Goal: Contribute content: Add original content to the website for others to see

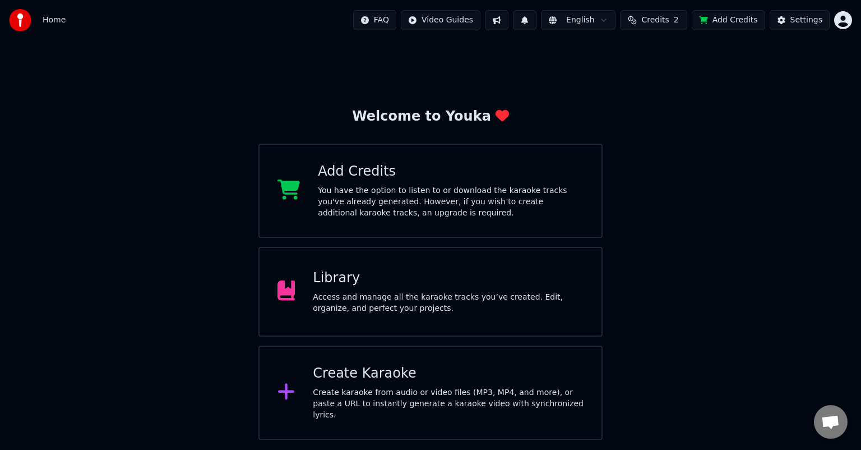
click at [377, 299] on div "Access and manage all the karaoke tracks you’ve created. Edit, organize, and pe…" at bounding box center [448, 303] width 271 height 22
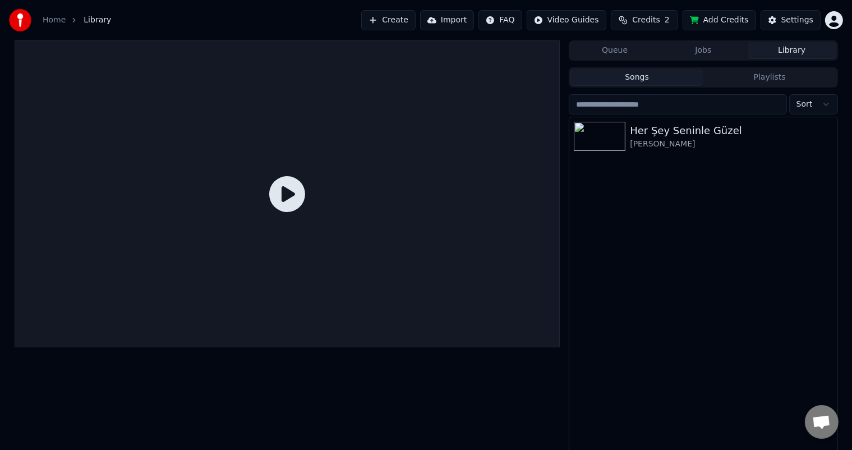
click at [377, 299] on div at bounding box center [288, 193] width 546 height 307
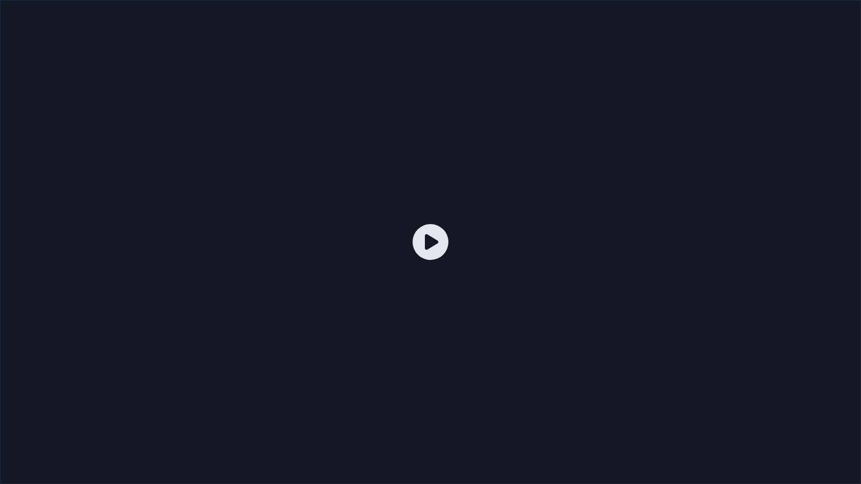
click at [377, 308] on div at bounding box center [430, 242] width 861 height 484
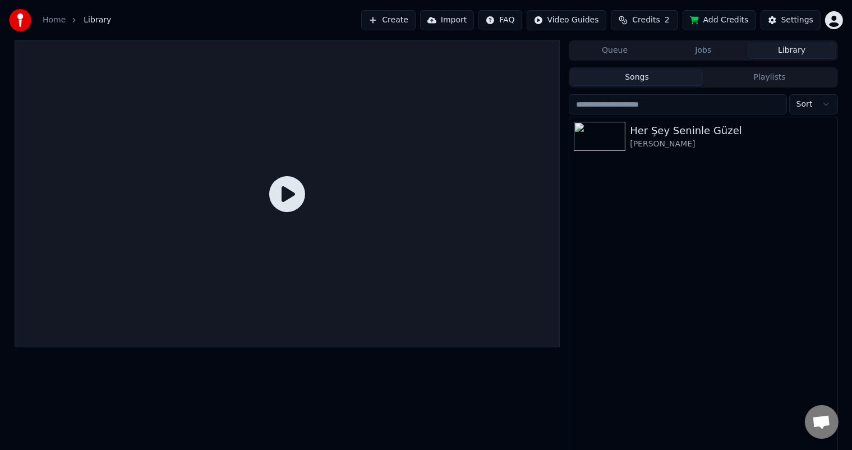
click at [289, 193] on icon at bounding box center [287, 194] width 36 height 36
click at [288, 195] on icon at bounding box center [287, 194] width 36 height 36
click at [595, 131] on img at bounding box center [600, 136] width 52 height 29
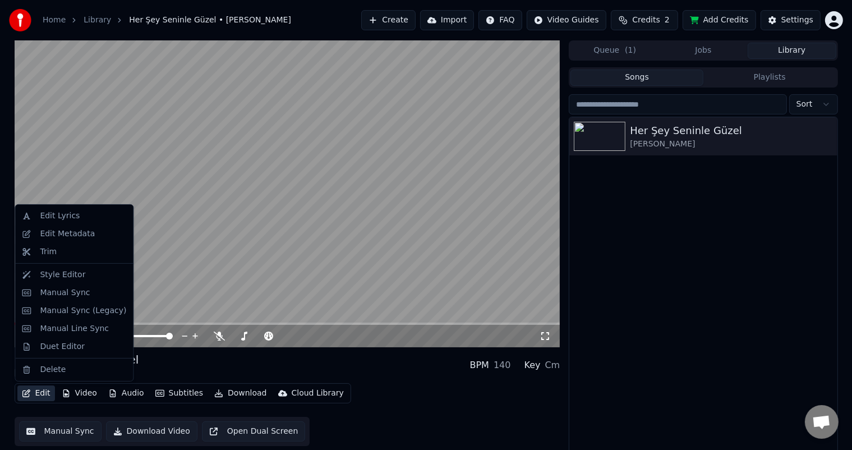
click at [44, 396] on button "Edit" at bounding box center [36, 393] width 38 height 16
click at [61, 214] on div "Edit Lyrics" at bounding box center [60, 215] width 40 height 11
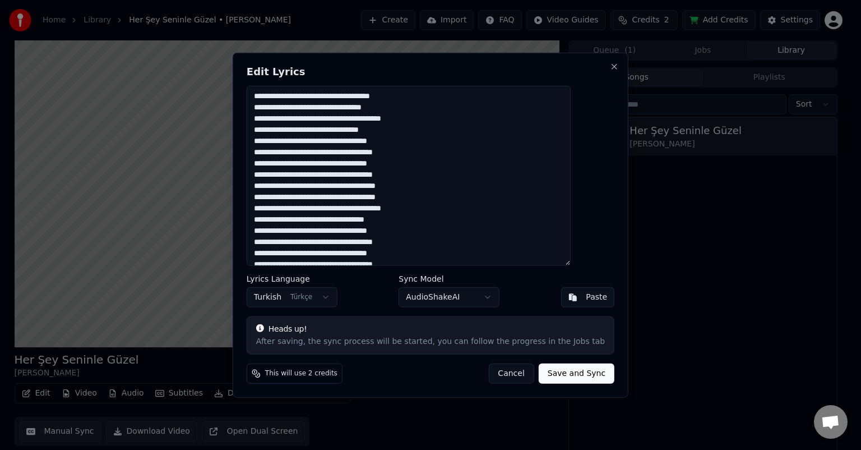
click at [488, 374] on button "Cancel" at bounding box center [510, 373] width 45 height 20
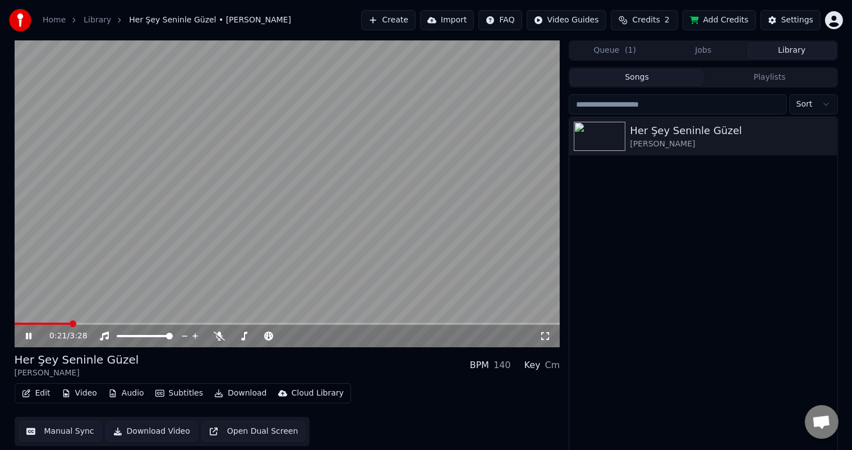
click at [287, 239] on video at bounding box center [288, 193] width 546 height 307
click at [284, 243] on video at bounding box center [288, 193] width 546 height 307
click at [242, 334] on body "Home Library Her Şey Seninle Güzel • [PERSON_NAME] Create Import FAQ Video Guid…" at bounding box center [426, 225] width 852 height 450
click at [18, 324] on span at bounding box center [76, 323] width 122 height 2
click at [112, 259] on video at bounding box center [288, 193] width 546 height 307
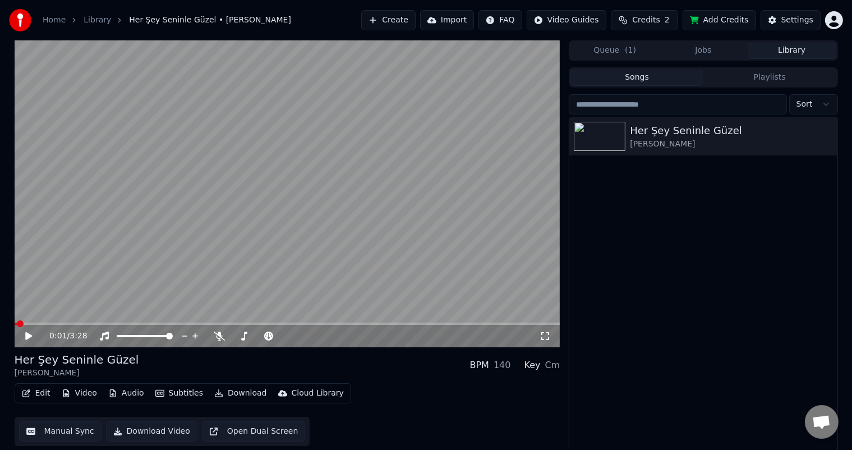
click at [138, 259] on video at bounding box center [288, 193] width 546 height 307
click at [162, 233] on video at bounding box center [288, 193] width 546 height 307
click at [239, 430] on button "Open Dual Screen" at bounding box center [254, 431] width 104 height 20
click at [27, 337] on icon at bounding box center [29, 336] width 6 height 7
click at [31, 336] on icon at bounding box center [37, 335] width 26 height 9
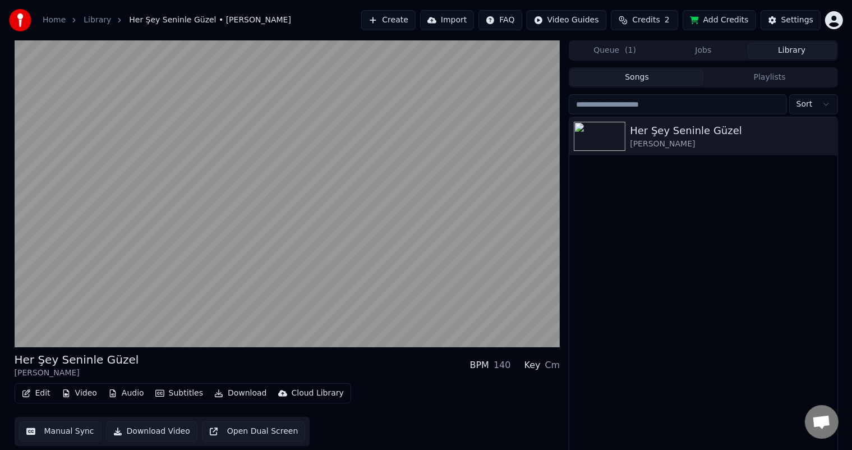
click at [262, 430] on button "Open Dual Screen" at bounding box center [254, 431] width 104 height 20
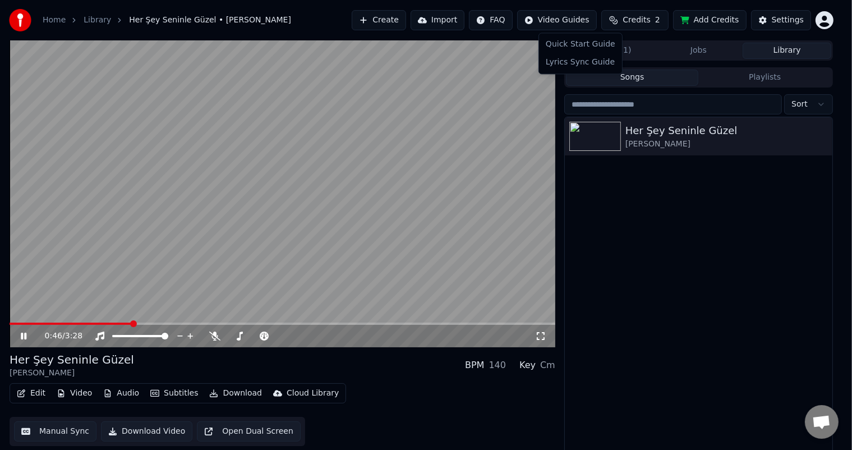
click at [589, 23] on html "Home Library Her [PERSON_NAME] Güzel • [PERSON_NAME] Create Import FAQ Video Gu…" at bounding box center [426, 225] width 852 height 450
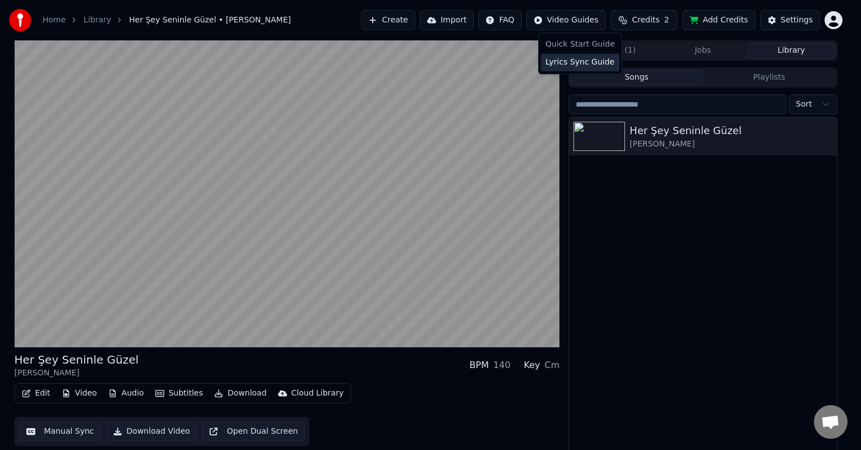
click at [569, 58] on div "Lyrics Sync Guide" at bounding box center [580, 62] width 78 height 18
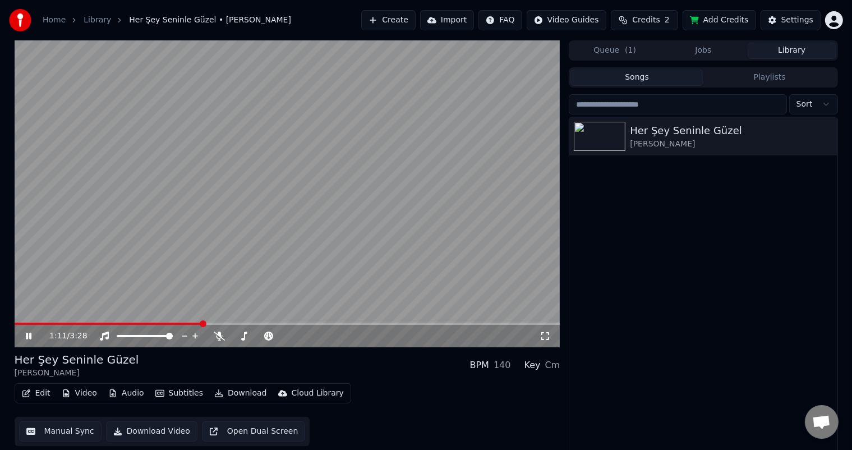
click at [29, 336] on icon at bounding box center [29, 336] width 6 height 7
click at [244, 130] on video at bounding box center [288, 193] width 546 height 307
click at [618, 140] on img at bounding box center [600, 136] width 52 height 29
click at [29, 339] on icon at bounding box center [37, 335] width 26 height 9
click at [828, 135] on icon "button" at bounding box center [826, 135] width 11 height 9
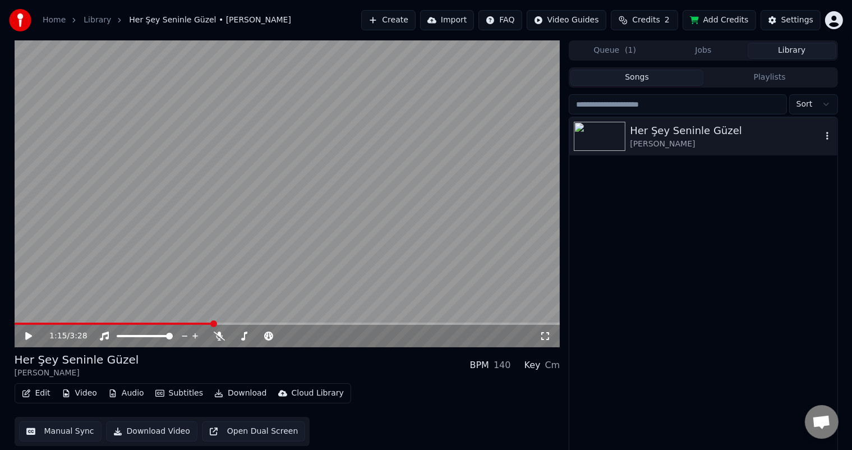
click at [823, 138] on icon "button" at bounding box center [826, 135] width 11 height 9
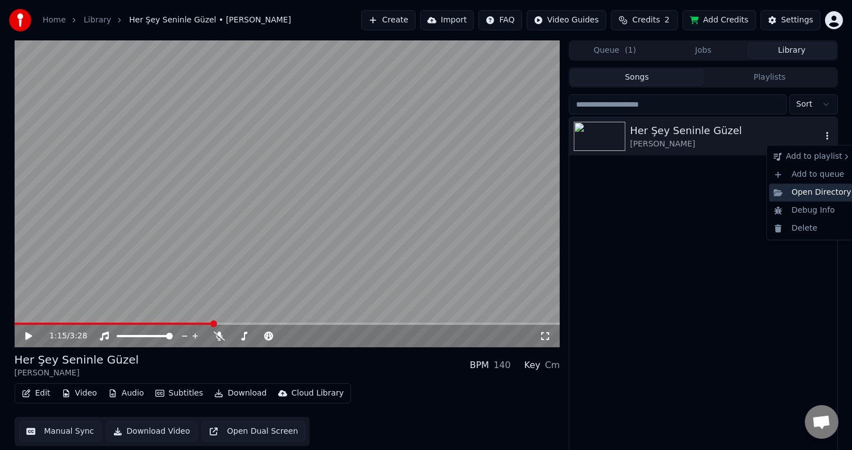
click at [801, 195] on div "Open Directory" at bounding box center [812, 192] width 86 height 18
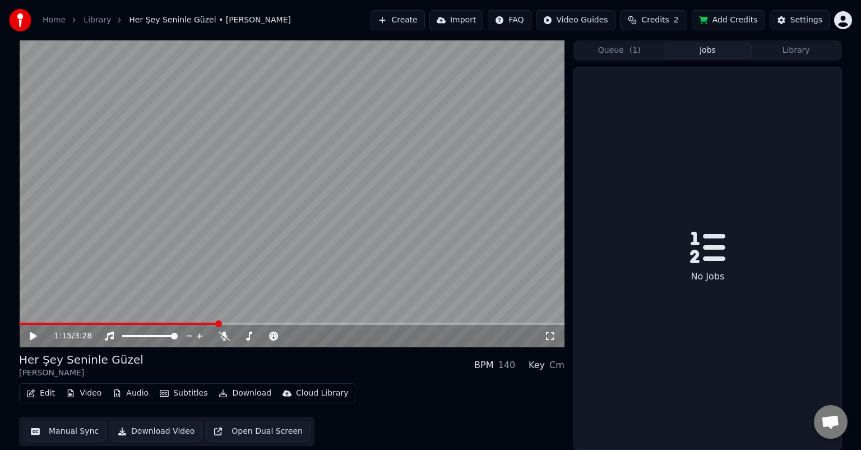
click at [698, 49] on button "Jobs" at bounding box center [708, 51] width 89 height 16
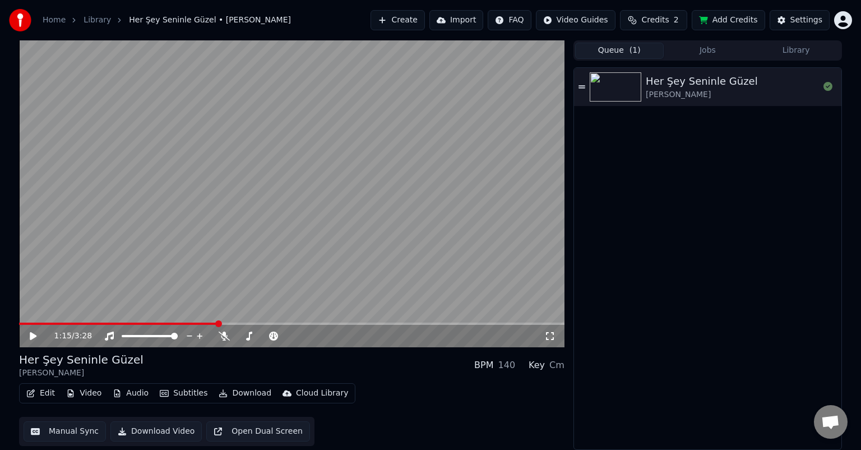
click at [630, 54] on span "( 1 )" at bounding box center [635, 50] width 11 height 11
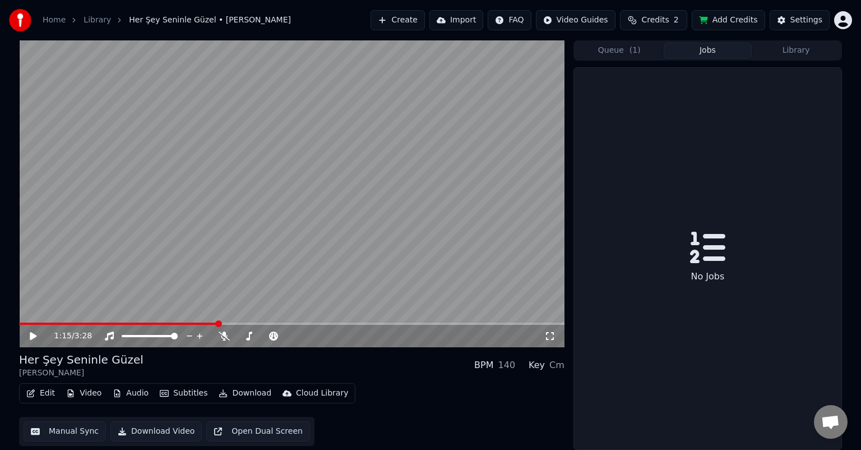
click at [708, 52] on button "Jobs" at bounding box center [708, 51] width 89 height 16
click at [785, 53] on button "Library" at bounding box center [796, 51] width 89 height 16
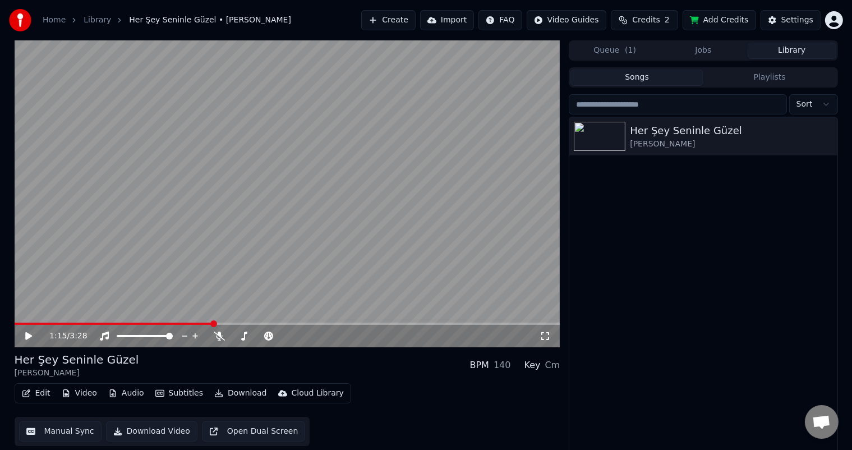
click at [635, 48] on button "Queue ( 1 )" at bounding box center [614, 51] width 89 height 16
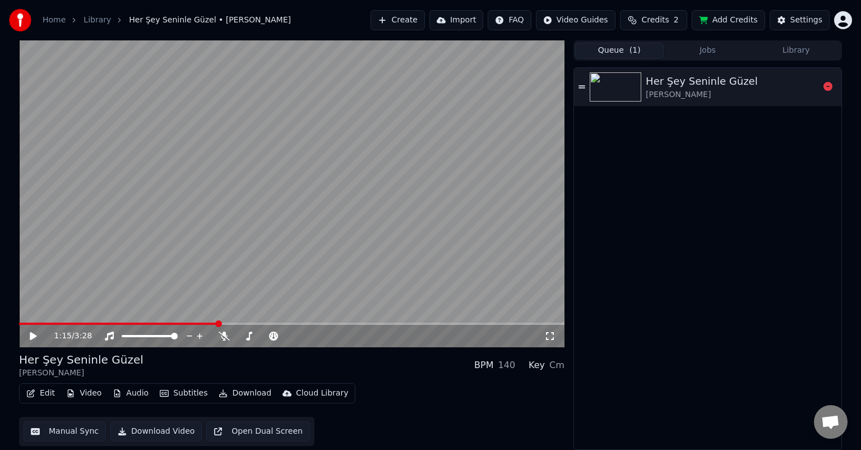
click at [740, 84] on div "Her Şey Seninle Güzel" at bounding box center [702, 81] width 112 height 16
click at [30, 336] on icon at bounding box center [33, 336] width 6 height 7
click at [93, 389] on button "Video" at bounding box center [84, 393] width 44 height 16
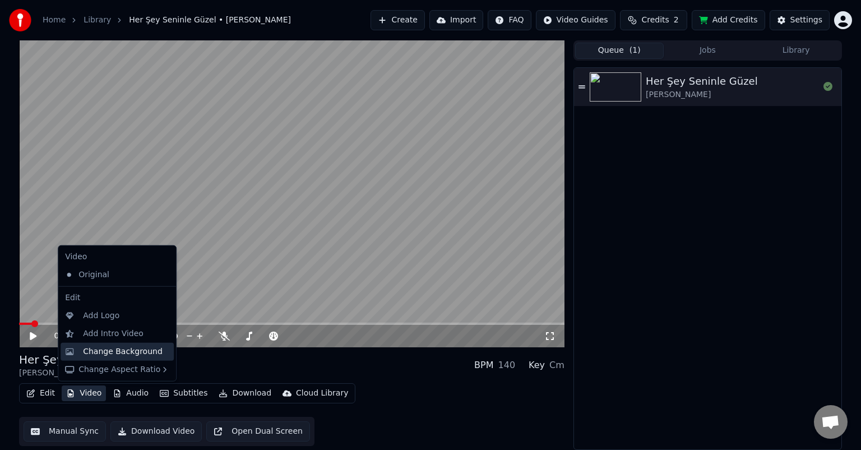
click at [138, 348] on div "Change Background" at bounding box center [123, 351] width 80 height 11
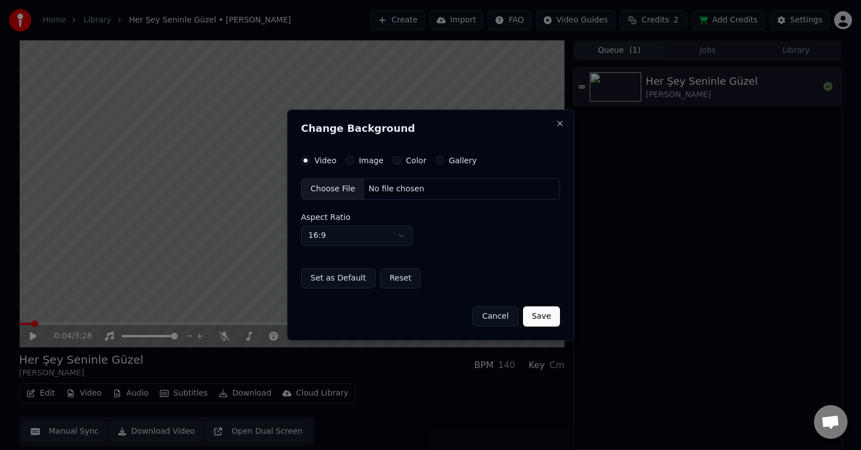
click at [394, 193] on div "No file chosen" at bounding box center [396, 188] width 64 height 11
click at [545, 315] on button "Save" at bounding box center [541, 316] width 37 height 20
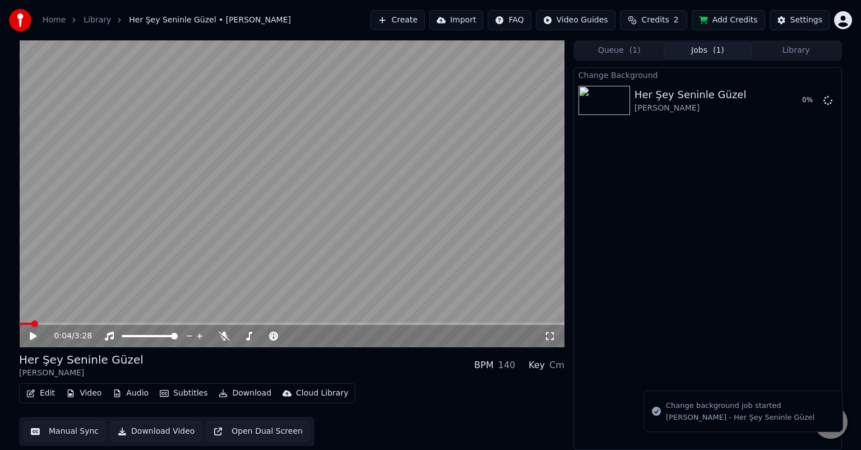
click at [615, 192] on div "Change Background Her Şey Seninle Güzel [PERSON_NAME] 0 %" at bounding box center [708, 258] width 269 height 382
click at [34, 329] on div "0:04 / 3:28" at bounding box center [292, 336] width 546 height 22
click at [33, 334] on icon at bounding box center [33, 336] width 7 height 8
drag, startPoint x: 34, startPoint y: 336, endPoint x: 49, endPoint y: 335, distance: 15.2
click at [35, 336] on icon at bounding box center [33, 336] width 6 height 7
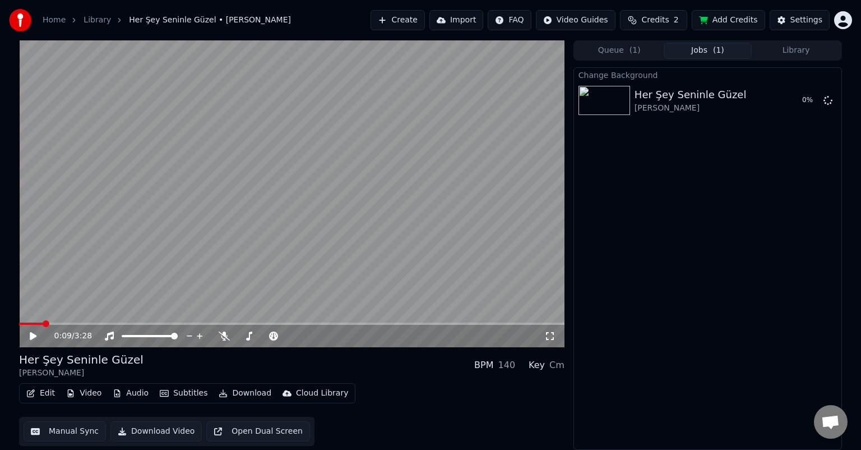
click at [247, 429] on button "Open Dual Screen" at bounding box center [258, 431] width 104 height 20
click at [34, 333] on icon at bounding box center [33, 336] width 6 height 7
click at [803, 21] on div "Settings" at bounding box center [807, 20] width 32 height 11
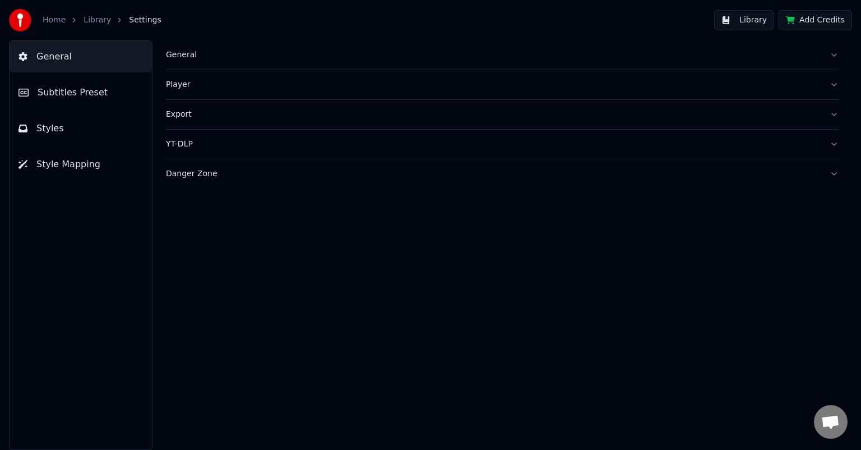
click at [109, 134] on button "Styles" at bounding box center [81, 128] width 142 height 31
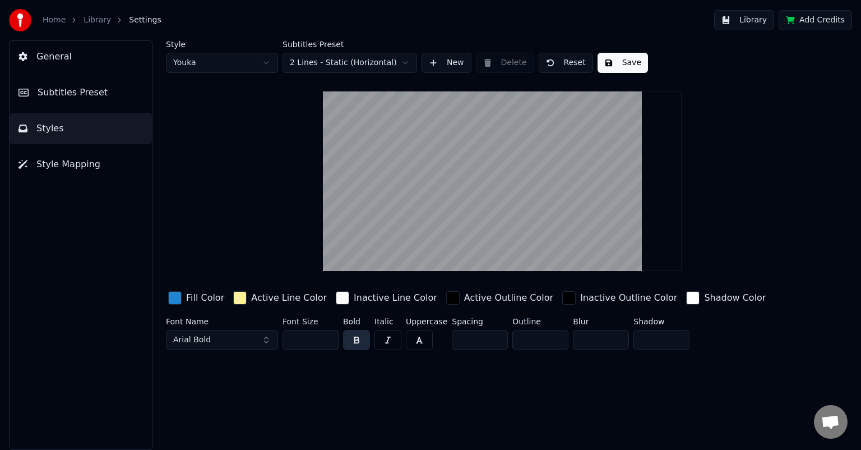
click at [225, 57] on html "Home Library Settings Library Add Credits General Subtitles Preset Styles Style…" at bounding box center [430, 225] width 861 height 450
click at [233, 63] on html "Home Library Settings Library Add Credits General Subtitles Preset Styles Style…" at bounding box center [430, 225] width 861 height 450
click at [223, 64] on html "Home Library Settings Library Add Credits General Subtitles Preset Styles Style…" at bounding box center [430, 225] width 861 height 450
click at [221, 65] on html "Home Library Settings Library Add Credits General Subtitles Preset Styles Style…" at bounding box center [430, 225] width 861 height 450
click at [83, 161] on span "Style Mapping" at bounding box center [68, 164] width 64 height 13
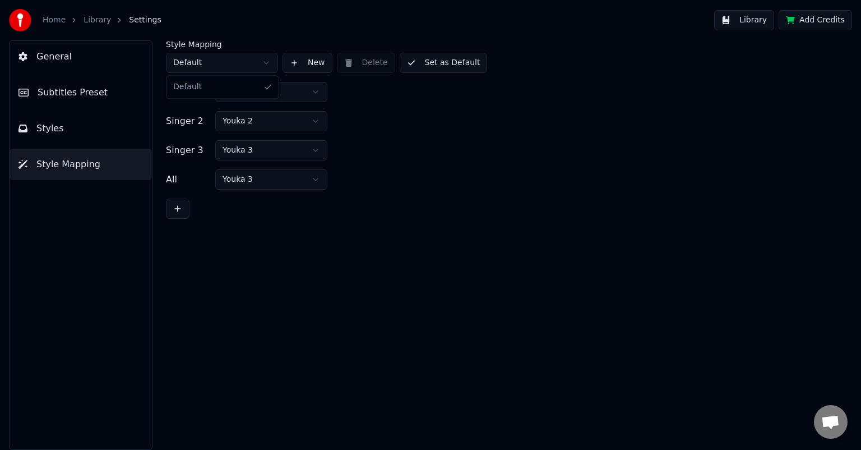
click at [219, 54] on html "Home Library Settings Library Add Credits General Subtitles Preset Styles Style…" at bounding box center [430, 225] width 861 height 450
click at [218, 58] on html "Home Library Settings Library Add Credits General Subtitles Preset Styles Style…" at bounding box center [430, 225] width 861 height 450
click at [96, 20] on link "Library" at bounding box center [97, 20] width 27 height 11
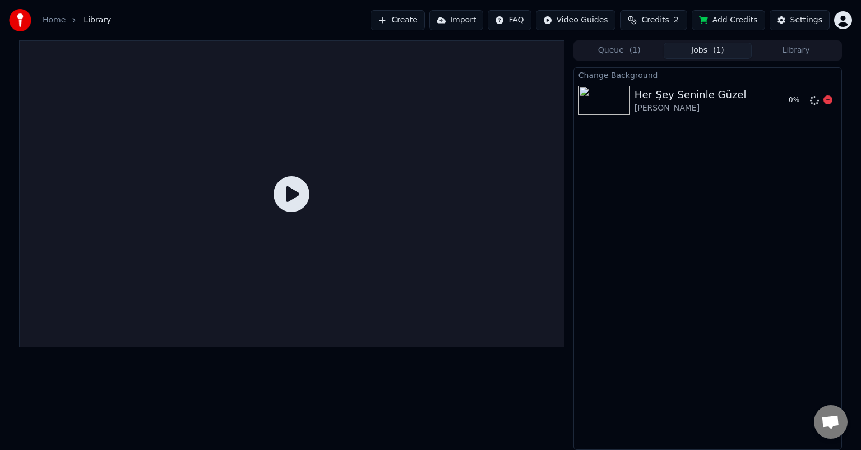
click at [602, 90] on img at bounding box center [605, 100] width 52 height 29
click at [785, 47] on button "Library" at bounding box center [796, 51] width 89 height 16
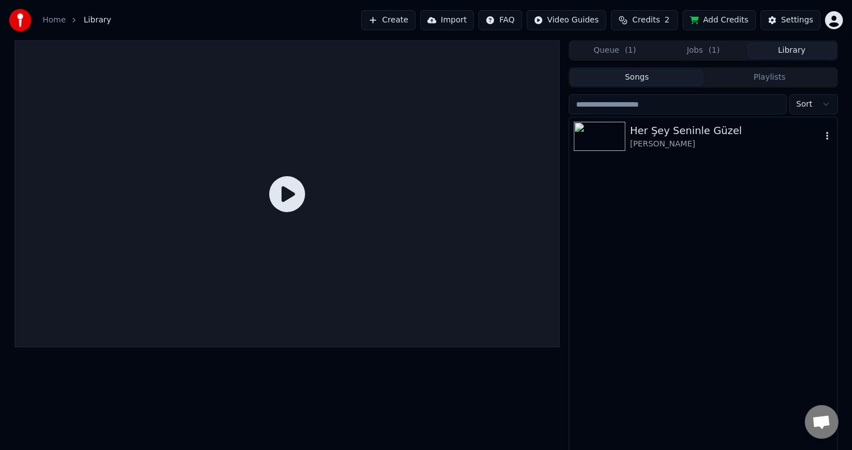
click at [612, 139] on img at bounding box center [600, 136] width 52 height 29
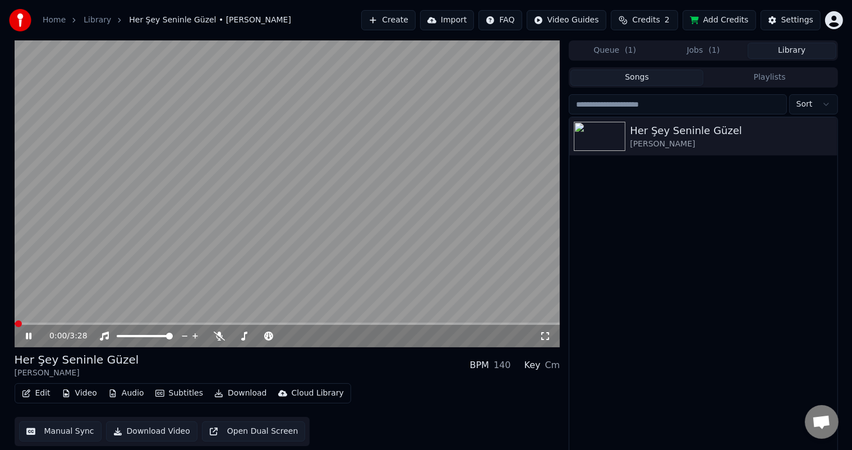
scroll to position [4, 0]
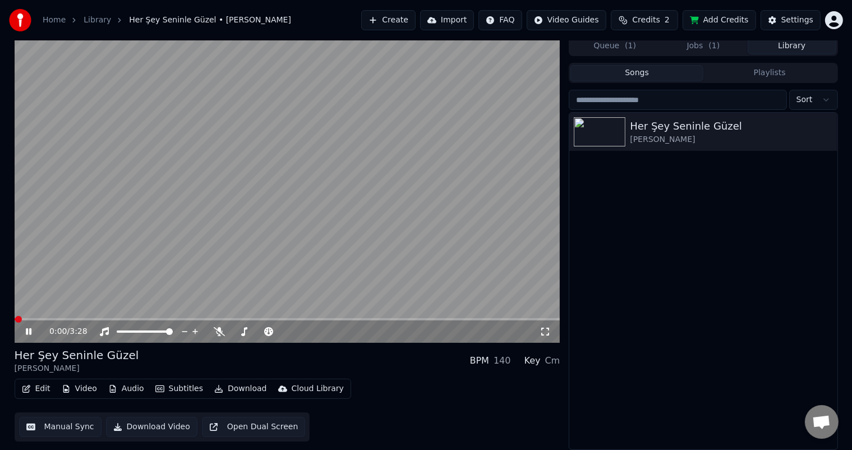
click at [82, 390] on button "Video" at bounding box center [79, 389] width 44 height 16
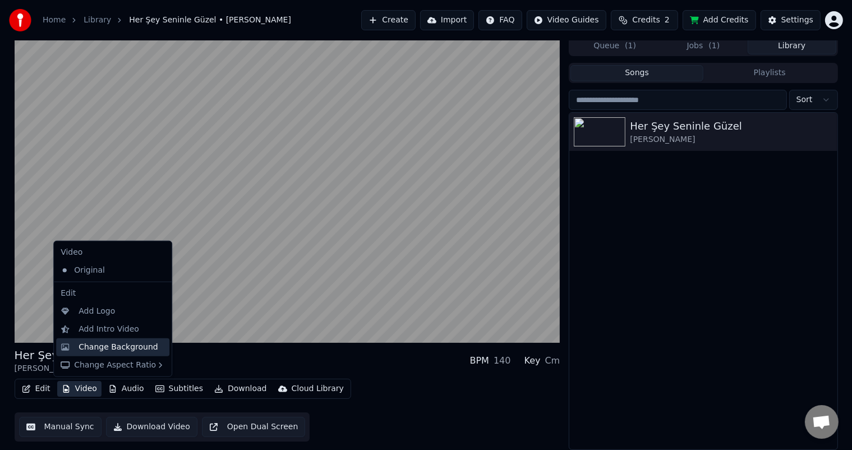
click at [107, 347] on div "Change Background" at bounding box center [118, 346] width 80 height 11
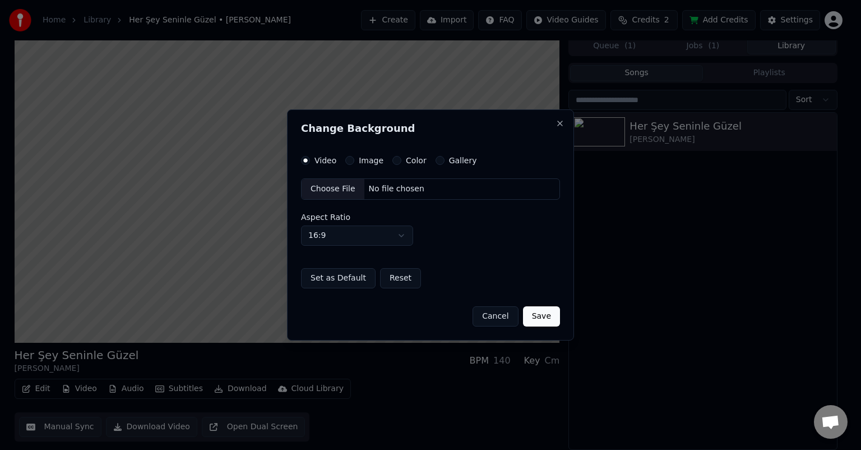
click at [488, 312] on button "Cancel" at bounding box center [495, 316] width 45 height 20
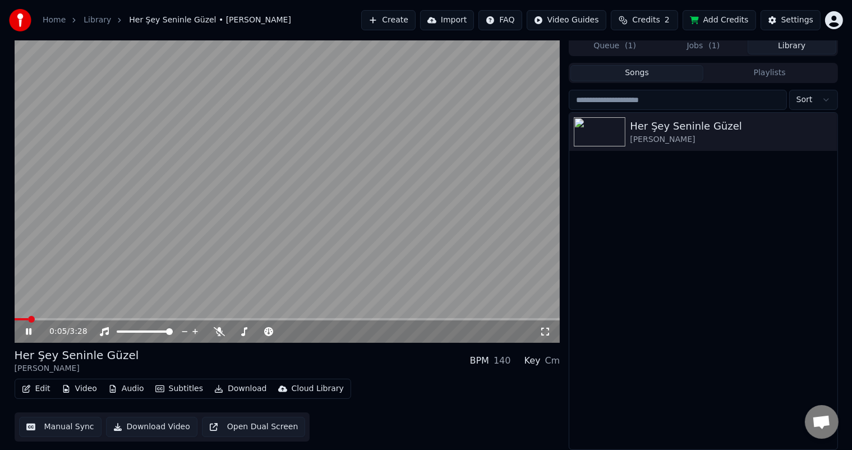
click at [736, 71] on button "Playlists" at bounding box center [769, 73] width 133 height 16
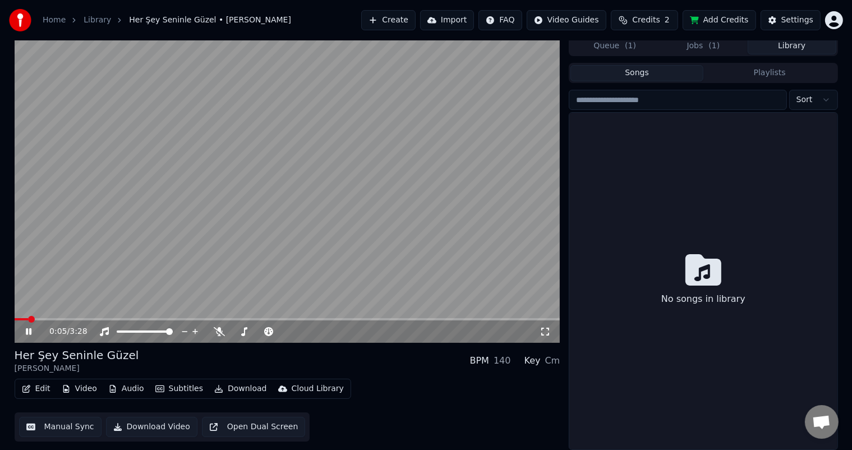
click at [672, 74] on button "Songs" at bounding box center [636, 73] width 133 height 16
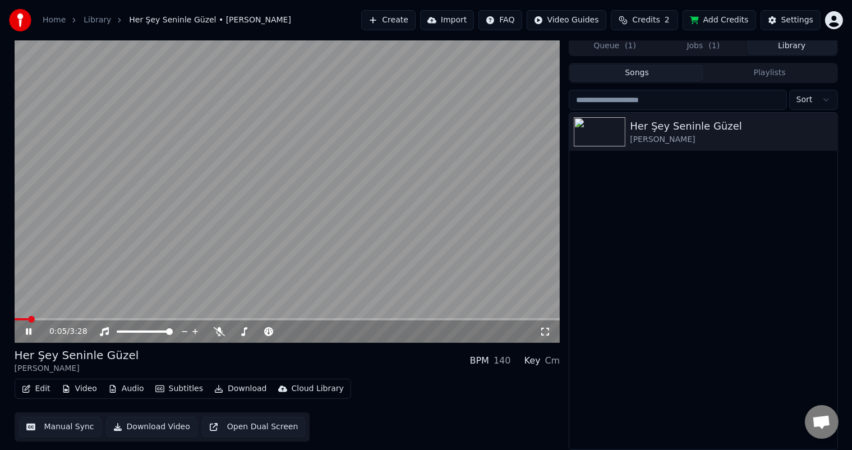
click at [623, 48] on button "Queue ( 1 )" at bounding box center [614, 46] width 89 height 16
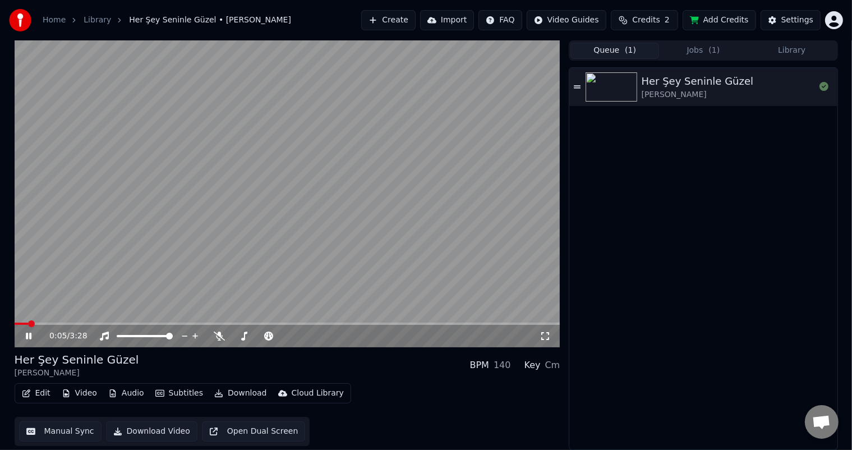
scroll to position [0, 0]
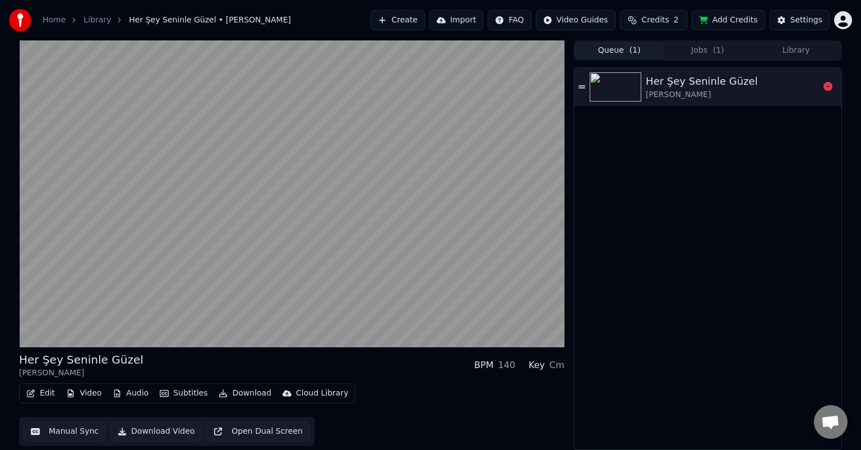
click at [650, 92] on div "[PERSON_NAME]" at bounding box center [702, 94] width 112 height 11
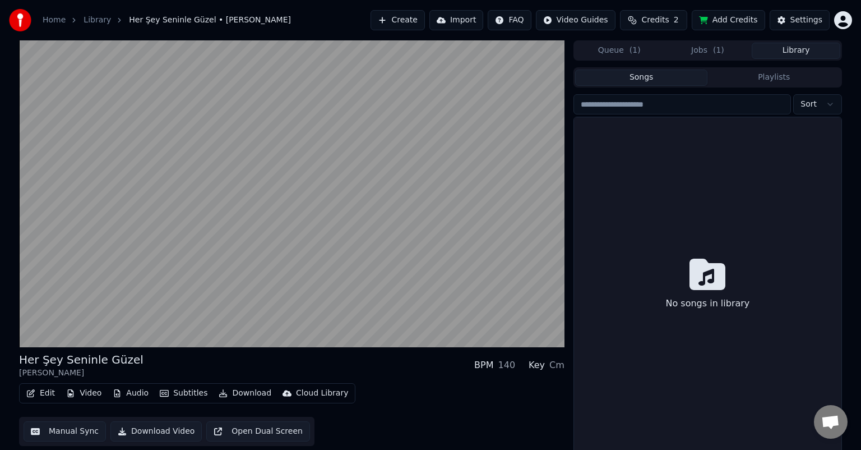
click at [798, 49] on button "Library" at bounding box center [796, 51] width 89 height 16
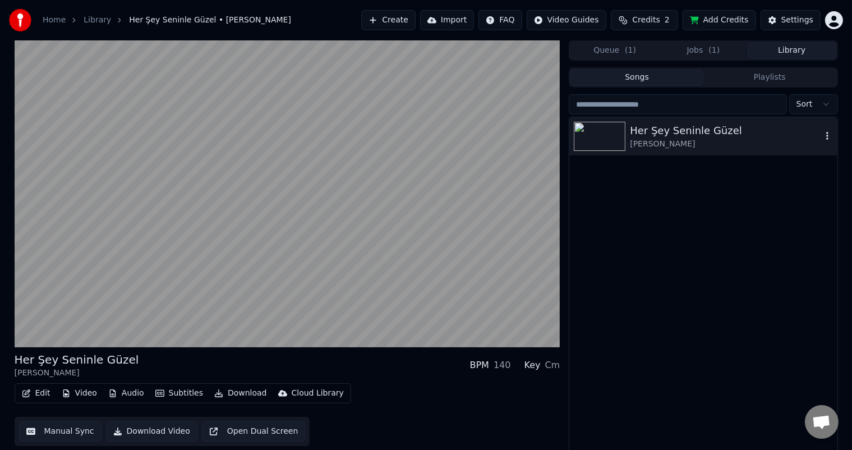
click at [593, 138] on img at bounding box center [600, 136] width 52 height 29
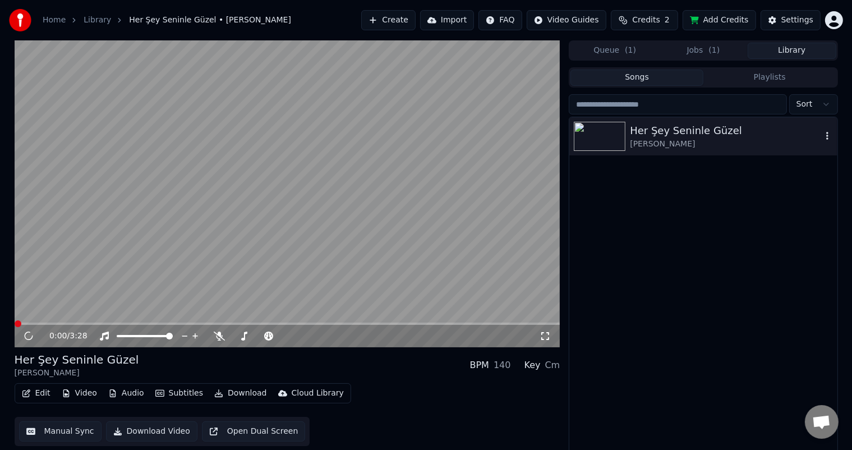
click at [825, 135] on icon "button" at bounding box center [826, 135] width 11 height 9
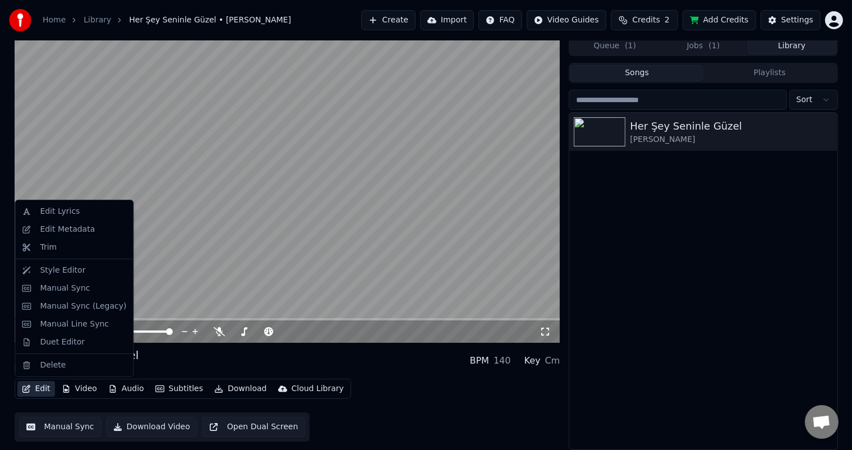
click at [36, 387] on button "Edit" at bounding box center [36, 389] width 38 height 16
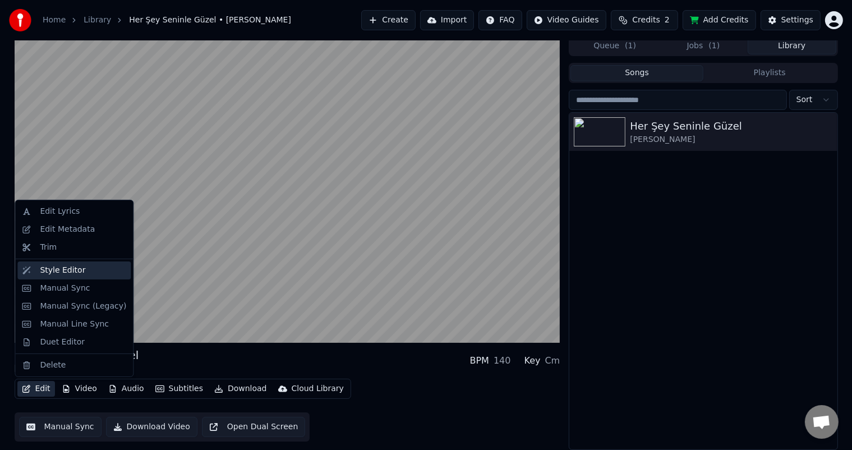
click at [72, 269] on div "Style Editor" at bounding box center [62, 270] width 45 height 11
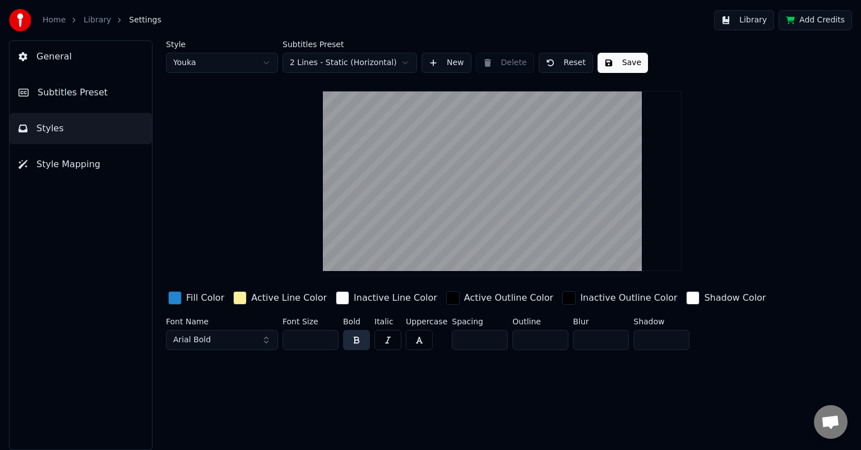
click at [415, 196] on video at bounding box center [502, 181] width 359 height 180
click at [387, 196] on video at bounding box center [502, 181] width 359 height 180
click at [101, 20] on link "Library" at bounding box center [97, 20] width 27 height 11
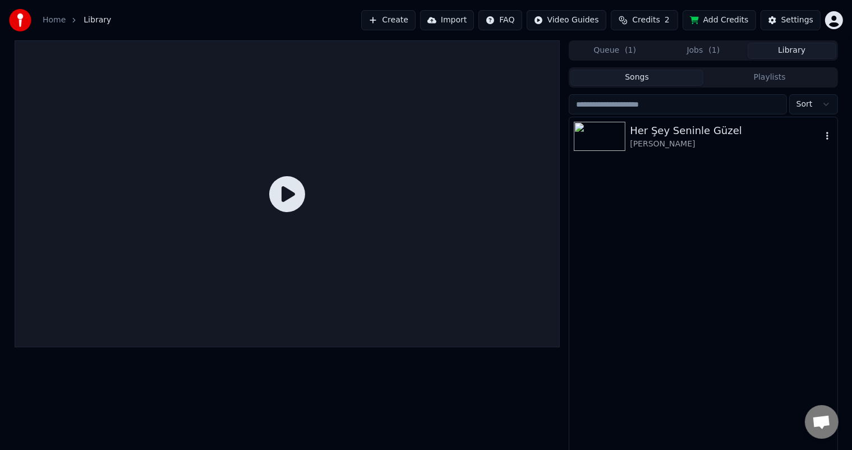
click at [587, 146] on img at bounding box center [600, 136] width 52 height 29
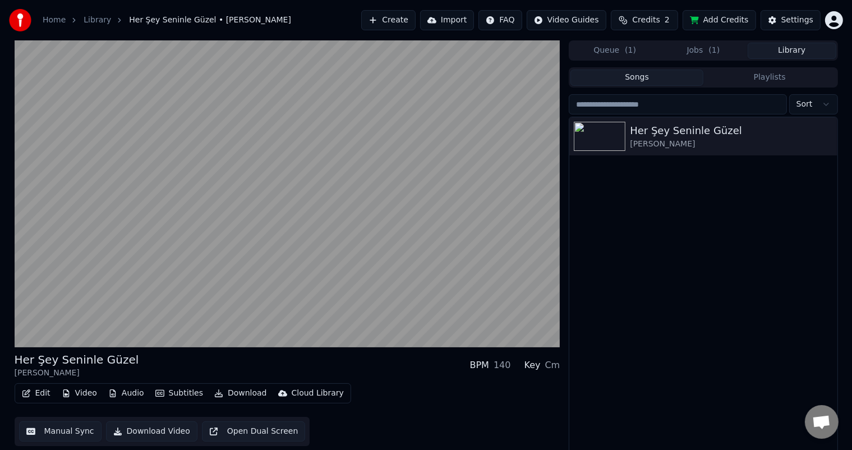
click at [80, 395] on button "Video" at bounding box center [79, 393] width 44 height 16
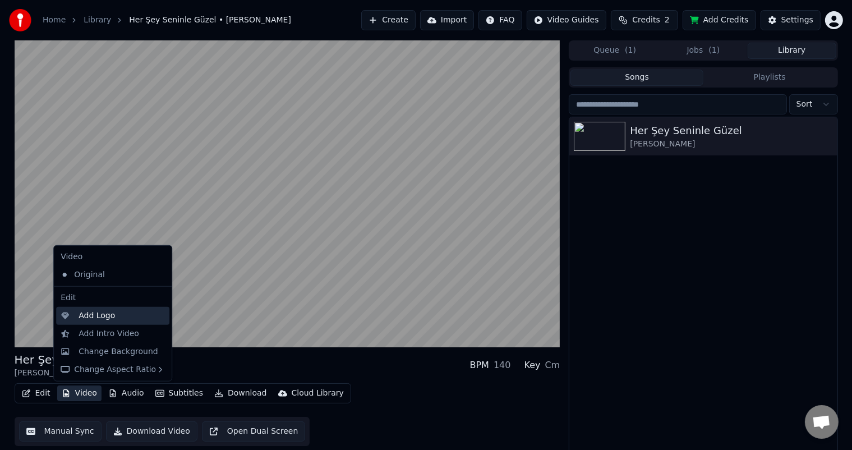
click at [111, 314] on div "Add Logo" at bounding box center [96, 315] width 36 height 11
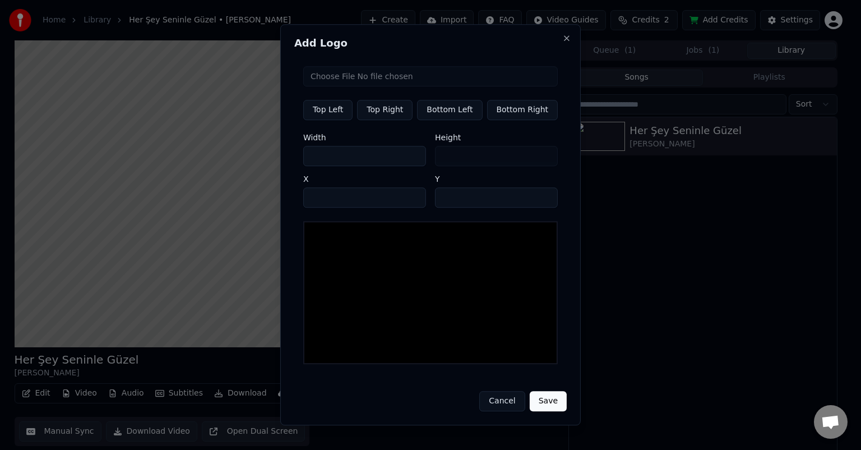
click at [389, 81] on input "file" at bounding box center [430, 76] width 255 height 20
type input "**********"
type input "**"
click at [547, 405] on button "Save" at bounding box center [548, 401] width 37 height 20
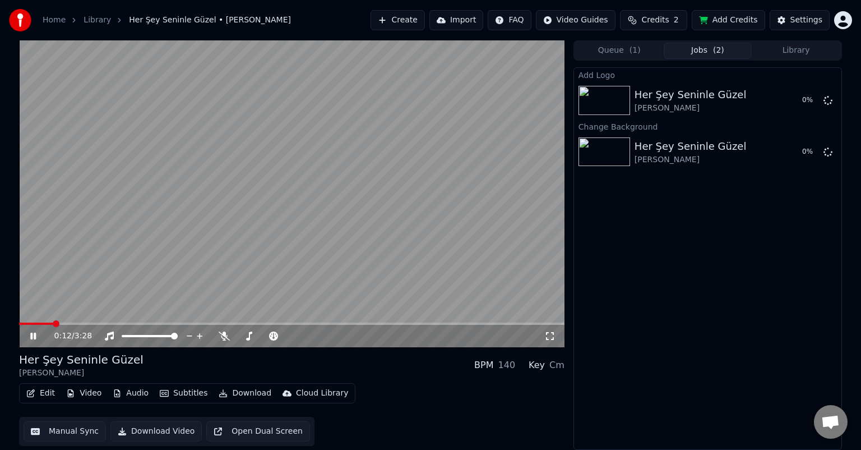
click at [29, 334] on icon at bounding box center [41, 335] width 26 height 9
click at [81, 433] on button "Manual Sync" at bounding box center [65, 431] width 82 height 20
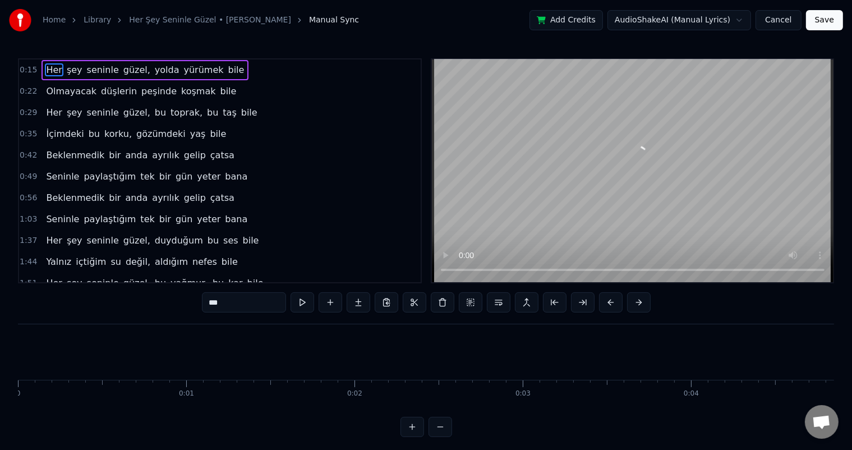
scroll to position [0, 2530]
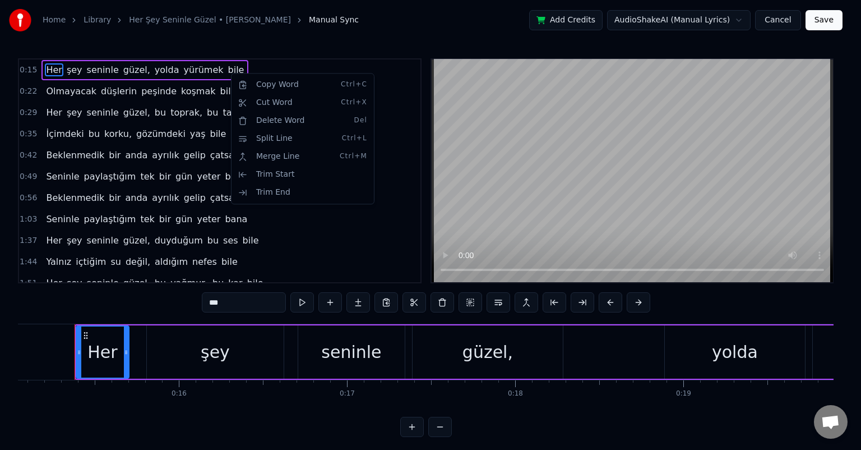
click at [235, 64] on div "0:15 Her şey seninle güzel, yolda yürümek bile" at bounding box center [219, 69] width 401 height 21
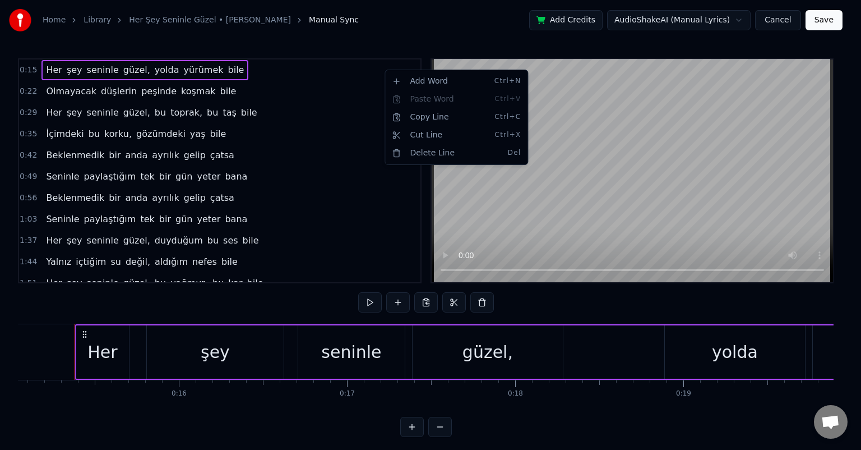
click at [782, 27] on html "Home Library Her Şey Seninle Güzel • [PERSON_NAME] Manual Sync Add Credits Audi…" at bounding box center [430, 227] width 861 height 455
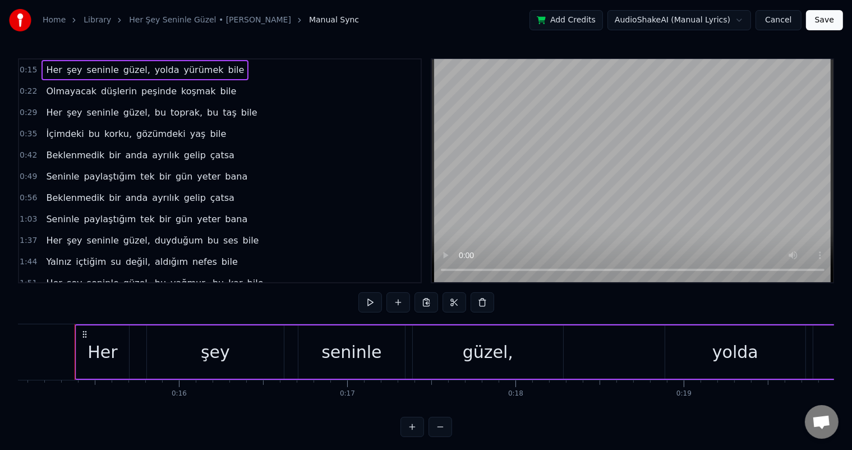
click at [783, 22] on button "Cancel" at bounding box center [777, 20] width 45 height 20
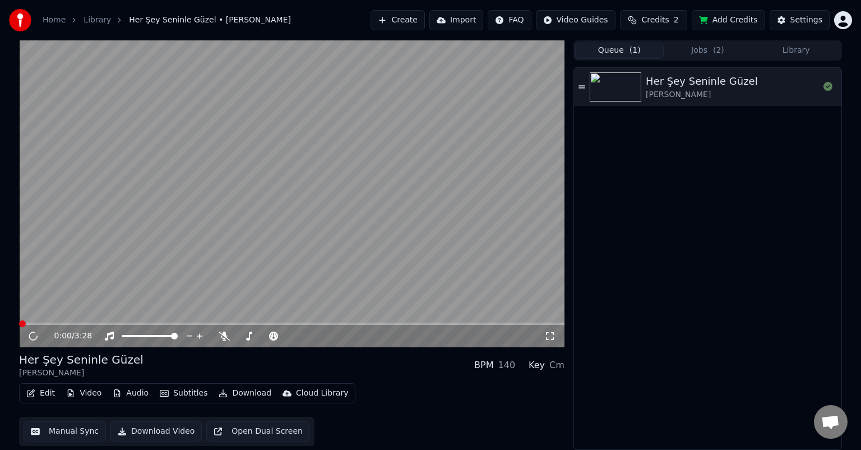
click at [625, 52] on button "Queue ( 1 )" at bounding box center [619, 51] width 89 height 16
click at [676, 51] on button "Jobs ( 2 )" at bounding box center [708, 51] width 89 height 16
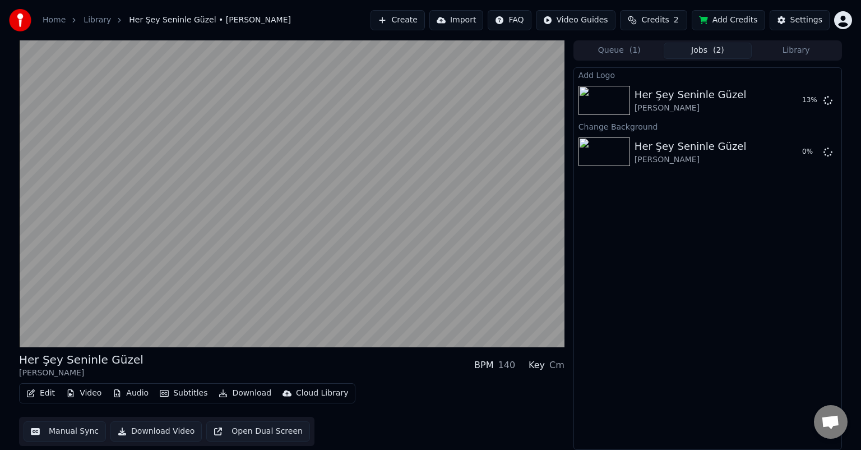
click at [792, 53] on button "Library" at bounding box center [796, 51] width 89 height 16
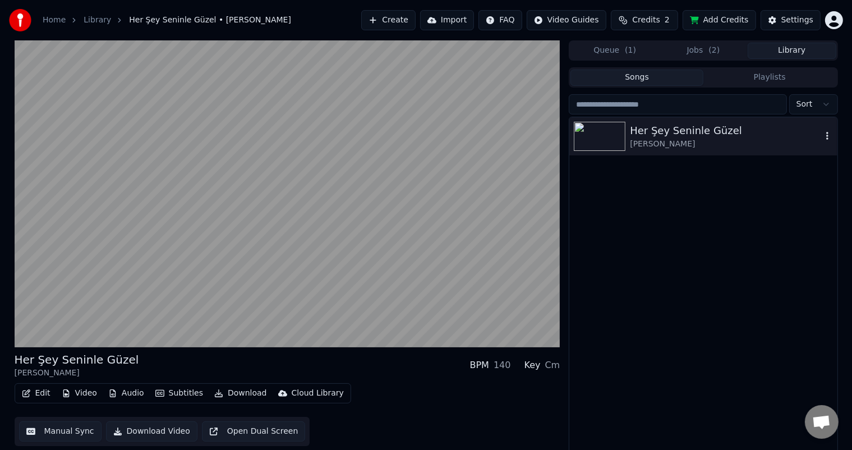
click at [599, 131] on img at bounding box center [600, 136] width 52 height 29
click at [608, 146] on img at bounding box center [600, 136] width 52 height 29
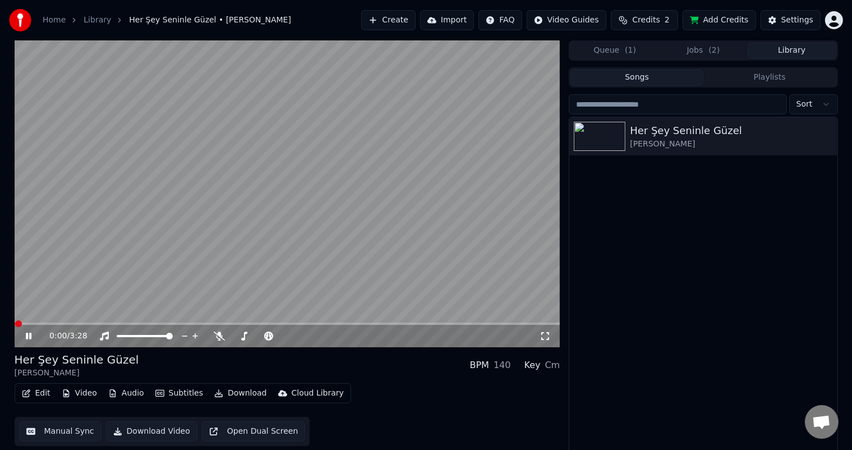
click at [57, 430] on button "Manual Sync" at bounding box center [60, 431] width 82 height 20
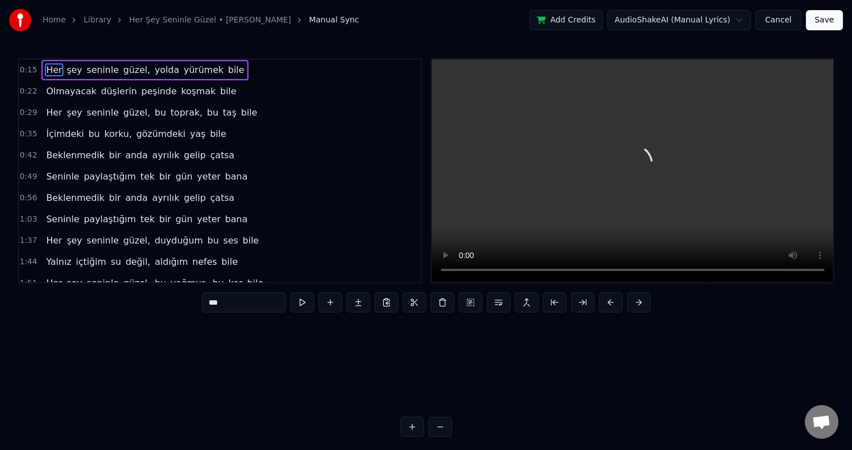
scroll to position [0, 2530]
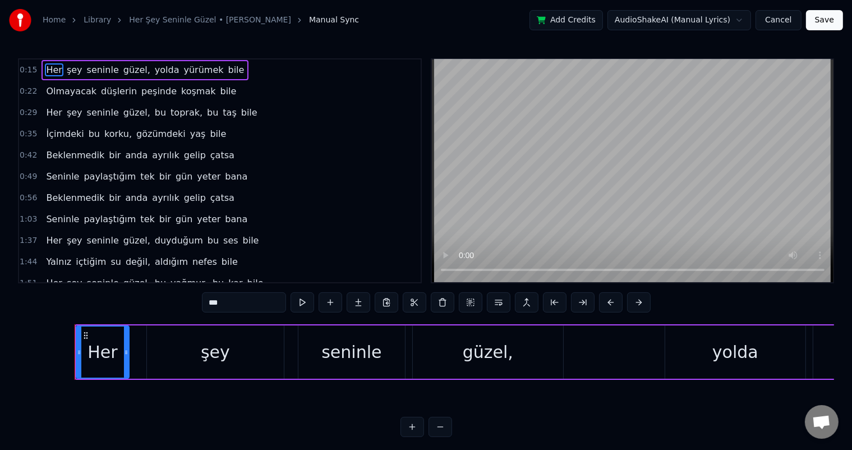
click at [367, 72] on div "0:15 Her şey seninle güzel, yolda yürümek bile" at bounding box center [219, 69] width 401 height 21
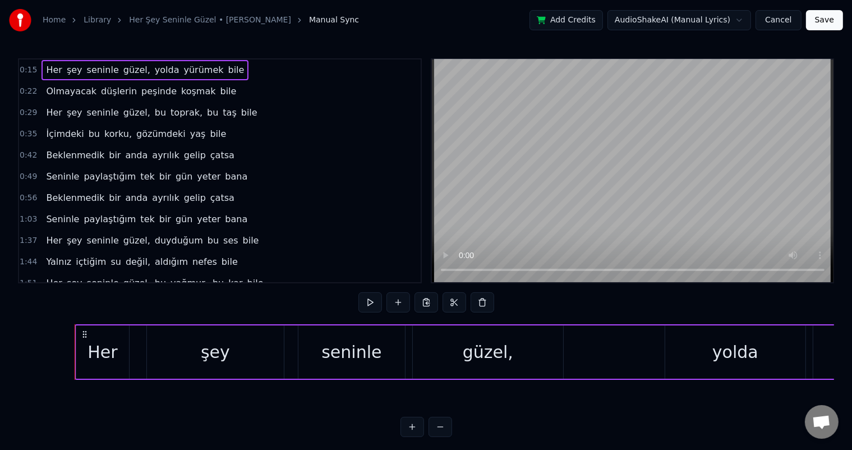
click at [367, 72] on div "0:15 Her şey seninle güzel, yolda yürümek bile" at bounding box center [219, 69] width 401 height 21
click at [54, 68] on span "Her" at bounding box center [54, 69] width 18 height 13
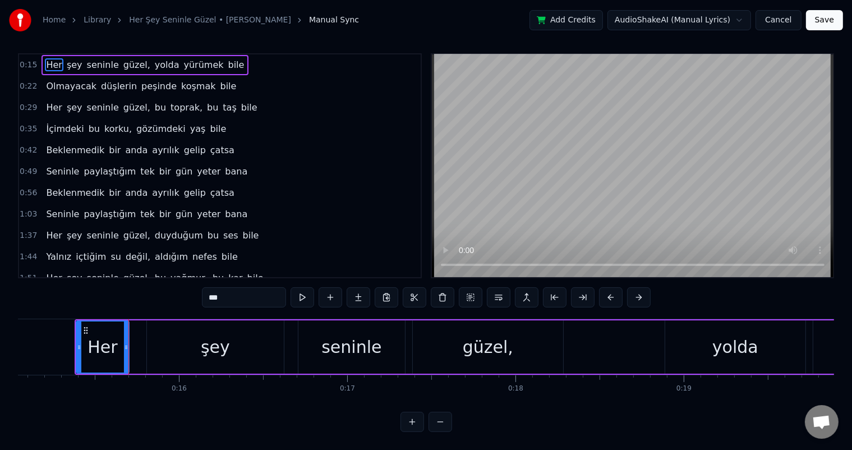
scroll to position [0, 0]
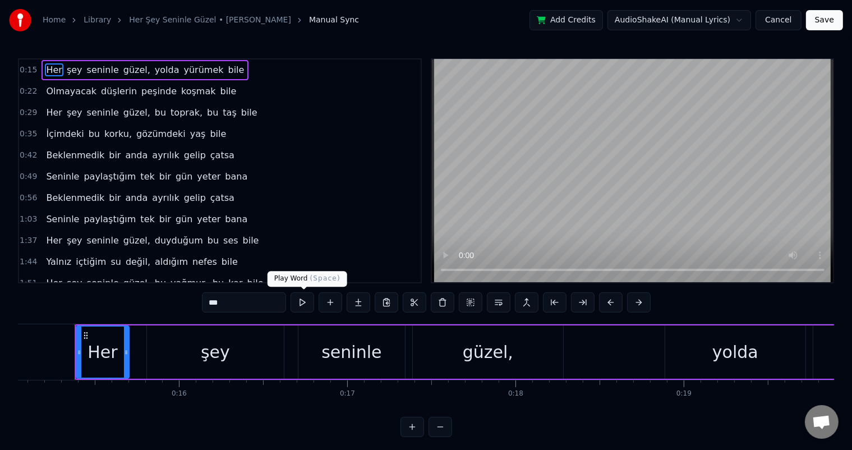
click at [303, 302] on button at bounding box center [302, 302] width 24 height 20
click at [303, 301] on button at bounding box center [302, 302] width 24 height 20
click at [304, 301] on button at bounding box center [302, 302] width 24 height 20
click at [359, 303] on button at bounding box center [359, 302] width 24 height 20
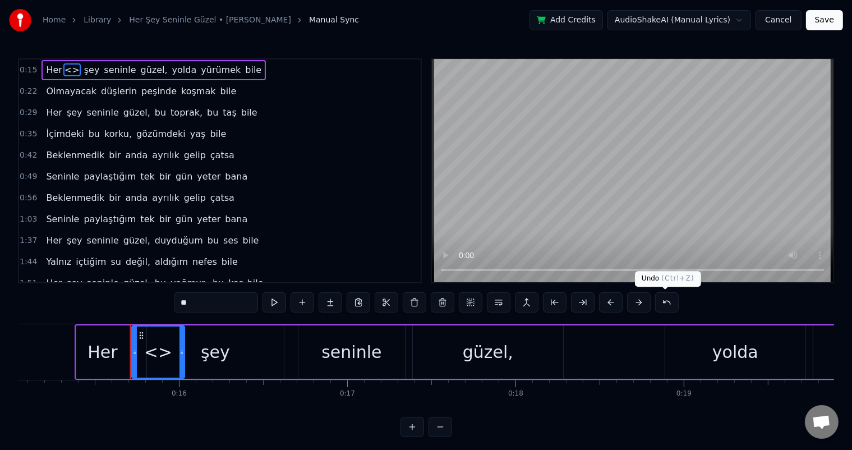
click at [667, 301] on button at bounding box center [667, 302] width 24 height 20
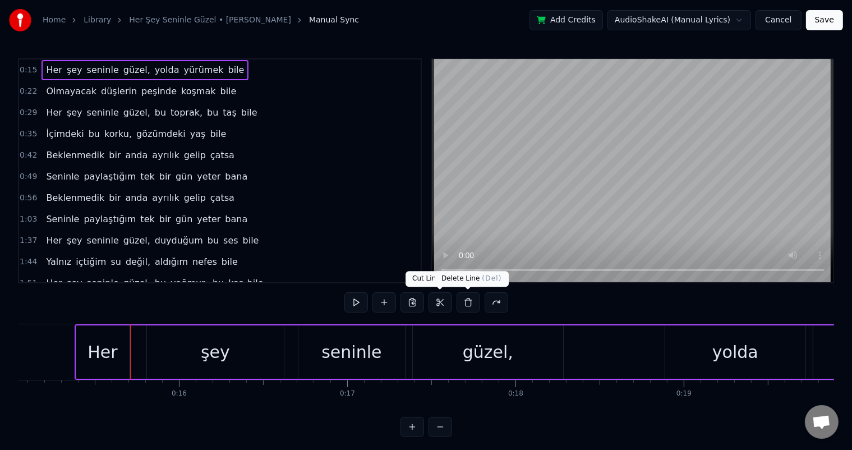
click at [468, 301] on button at bounding box center [468, 302] width 24 height 20
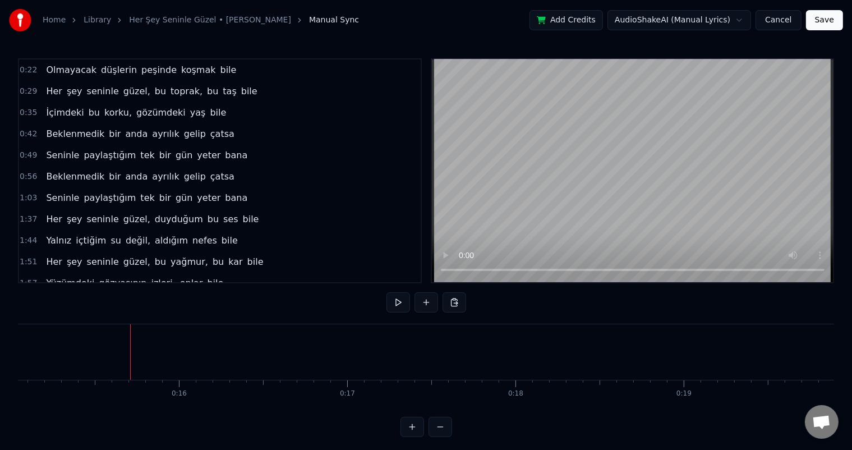
click at [225, 72] on div "0:22 Olmayacak düşlerin peşinde koşmak bile" at bounding box center [219, 69] width 401 height 21
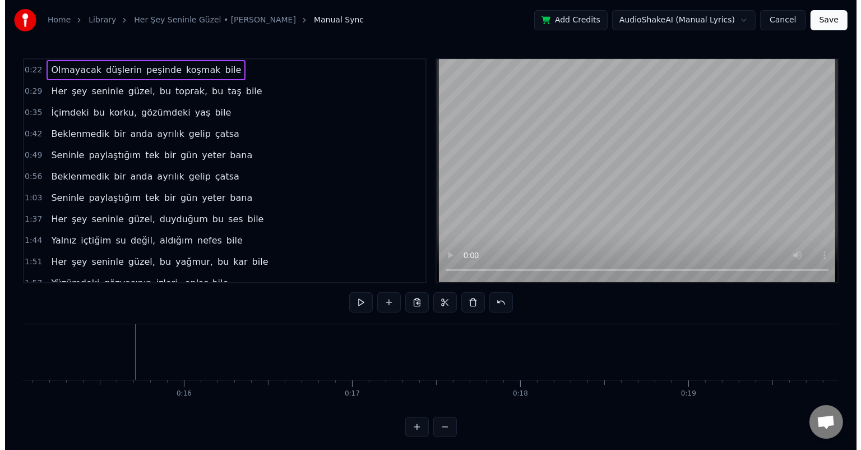
scroll to position [0, 3658]
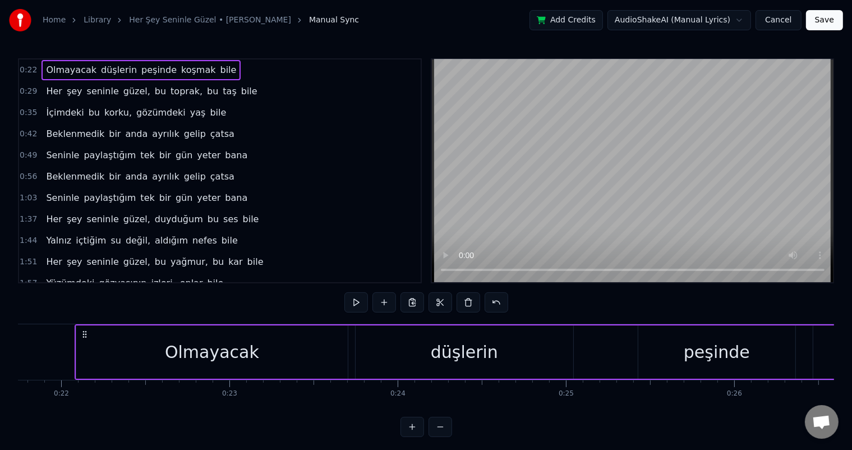
click at [219, 65] on span "bile" at bounding box center [228, 69] width 19 height 13
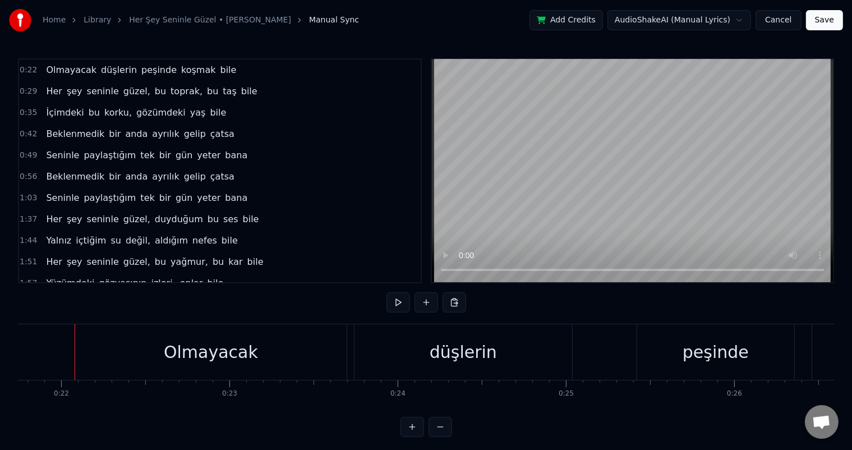
click at [155, 66] on span "peşinde" at bounding box center [159, 69] width 38 height 13
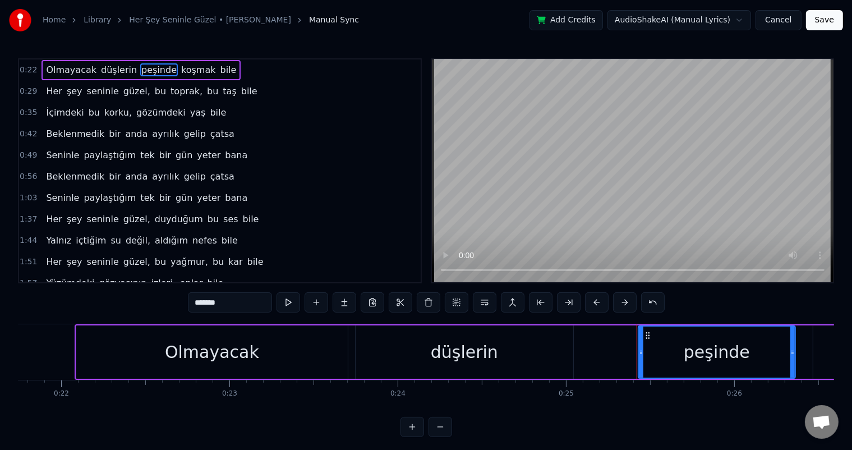
click at [426, 302] on button at bounding box center [429, 302] width 24 height 20
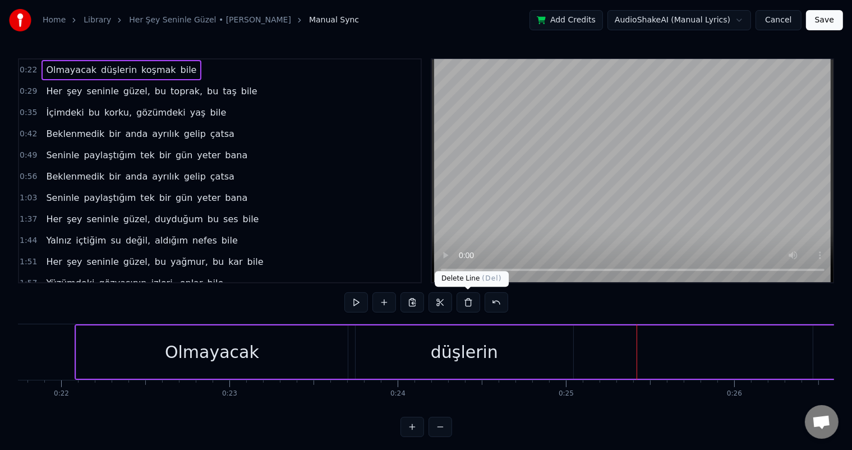
click at [464, 302] on button at bounding box center [468, 302] width 24 height 20
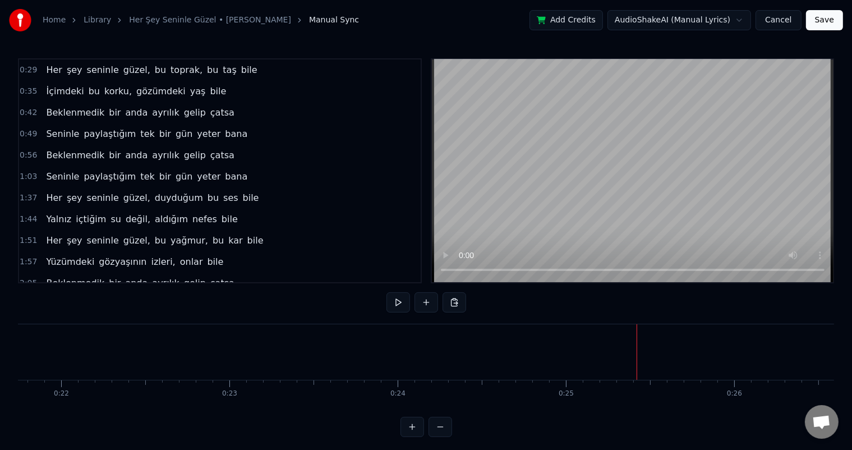
drag, startPoint x: 248, startPoint y: 269, endPoint x: 242, endPoint y: 135, distance: 134.2
click at [162, 130] on div "0:29 Her şey seninle güzel, bu toprak, bu taş bile 0:35 İçimdeki bu korku, gözü…" at bounding box center [220, 170] width 404 height 225
click at [454, 302] on button at bounding box center [454, 302] width 24 height 20
click at [772, 19] on button "Cancel" at bounding box center [777, 20] width 45 height 20
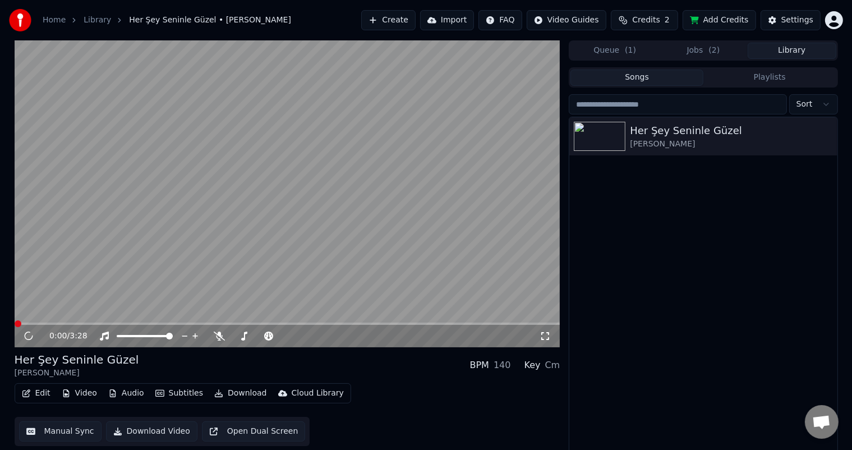
click at [36, 393] on button "Edit" at bounding box center [36, 393] width 38 height 16
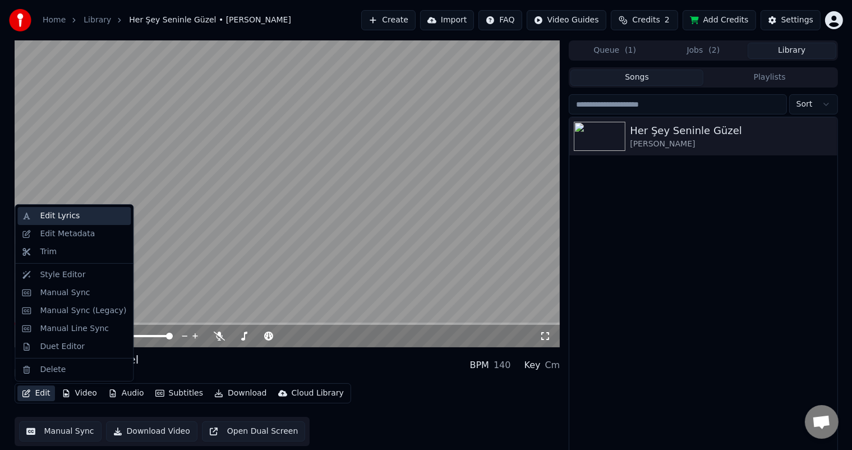
click at [72, 215] on div "Edit Lyrics" at bounding box center [60, 215] width 40 height 11
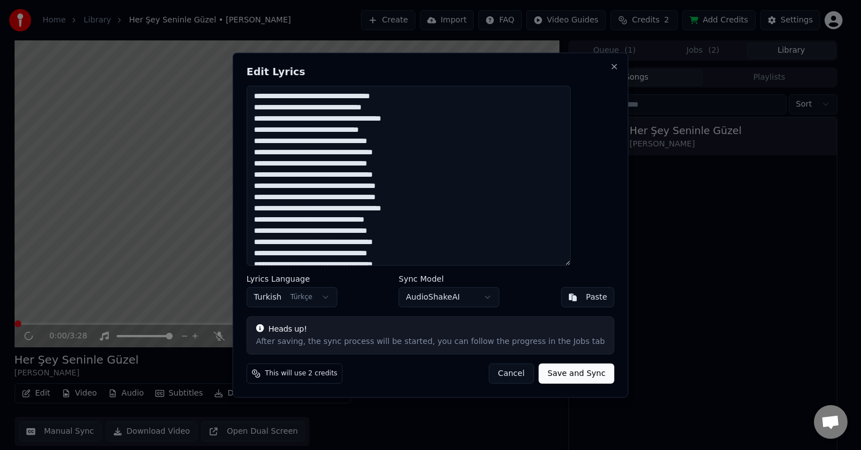
scroll to position [132, 0]
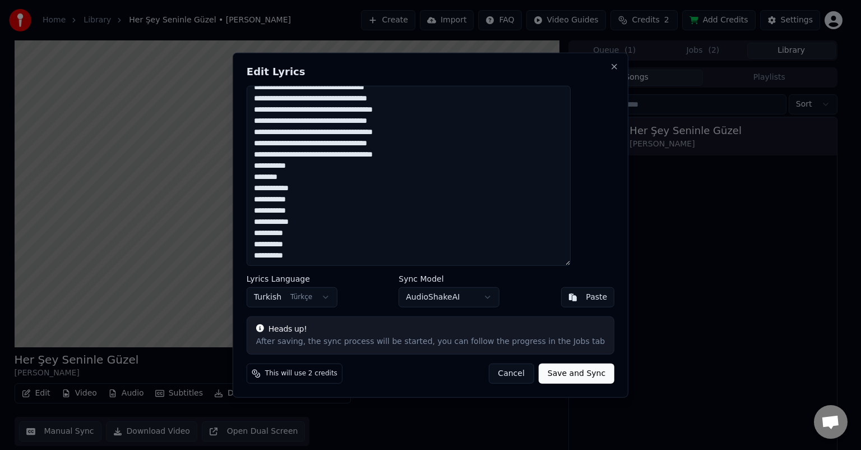
drag, startPoint x: 437, startPoint y: 155, endPoint x: 230, endPoint y: 113, distance: 210.6
click at [230, 113] on body "Home Library Her Şey Seninle Güzel • [PERSON_NAME] Create Import FAQ Video Guid…" at bounding box center [426, 225] width 852 height 450
click at [404, 140] on textarea "**********" at bounding box center [409, 176] width 324 height 180
drag, startPoint x: 435, startPoint y: 157, endPoint x: 274, endPoint y: 123, distance: 164.4
click at [274, 123] on textarea "**********" at bounding box center [409, 176] width 324 height 180
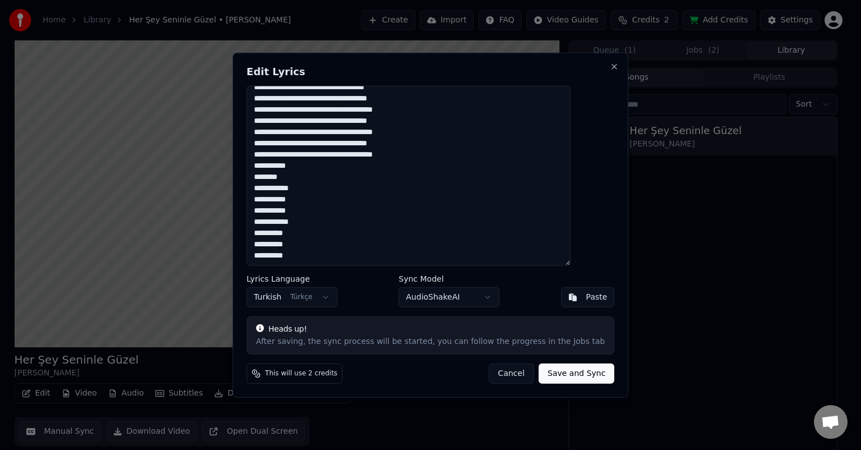
click at [372, 179] on textarea "**********" at bounding box center [409, 176] width 324 height 180
drag, startPoint x: 377, startPoint y: 141, endPoint x: 250, endPoint y: 125, distance: 127.8
click at [250, 125] on body "Home Library Her Şey Seninle Güzel • [PERSON_NAME] Create Import FAQ Video Guid…" at bounding box center [426, 225] width 852 height 450
click at [424, 222] on textarea "**********" at bounding box center [409, 176] width 324 height 180
click at [438, 153] on textarea "**********" at bounding box center [409, 176] width 324 height 180
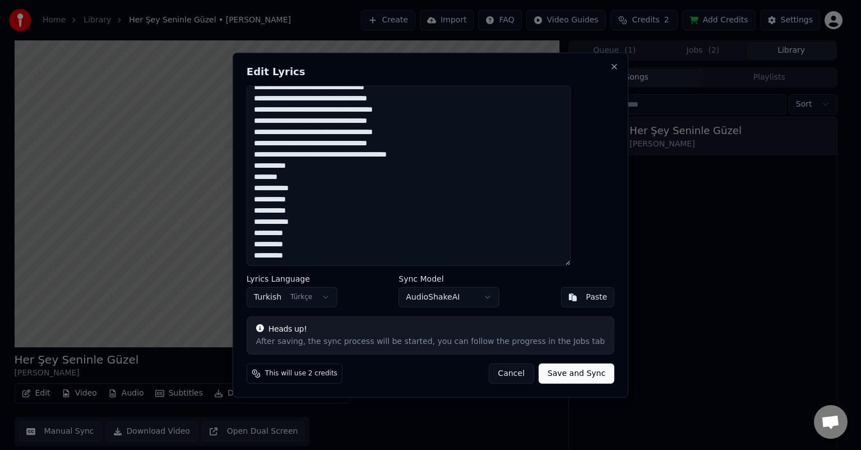
drag, startPoint x: 441, startPoint y: 159, endPoint x: 469, endPoint y: 163, distance: 28.3
click at [441, 160] on textarea "**********" at bounding box center [409, 176] width 324 height 180
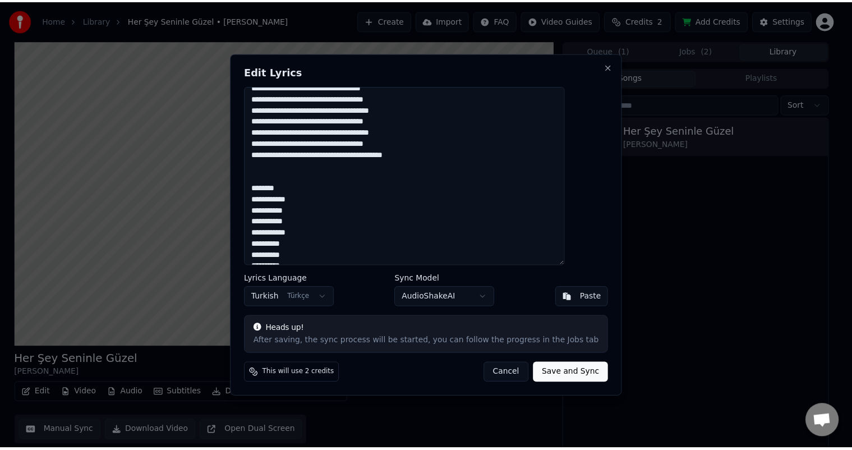
scroll to position [144, 0]
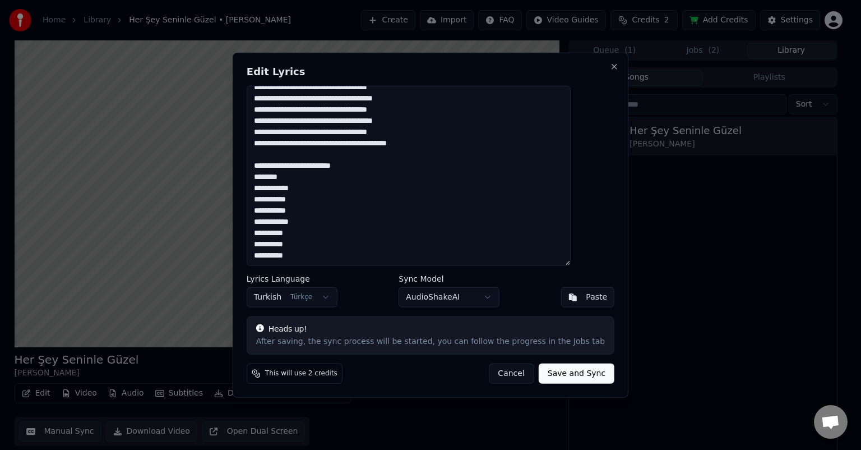
type textarea "**********"
click at [547, 372] on button "Save and Sync" at bounding box center [577, 373] width 76 height 20
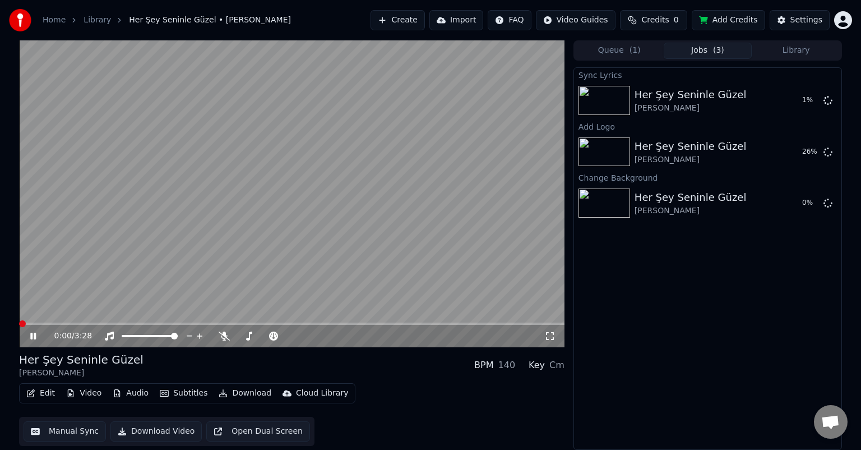
click at [65, 431] on button "Manual Sync" at bounding box center [65, 431] width 82 height 20
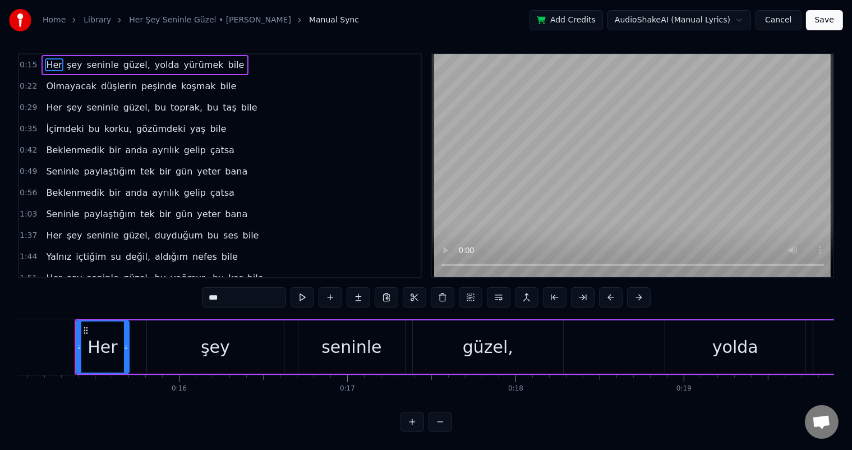
click at [693, 20] on html "Home Library Her Şey Seninle Güzel • [PERSON_NAME] Manual Sync Add Credits Audi…" at bounding box center [426, 222] width 852 height 455
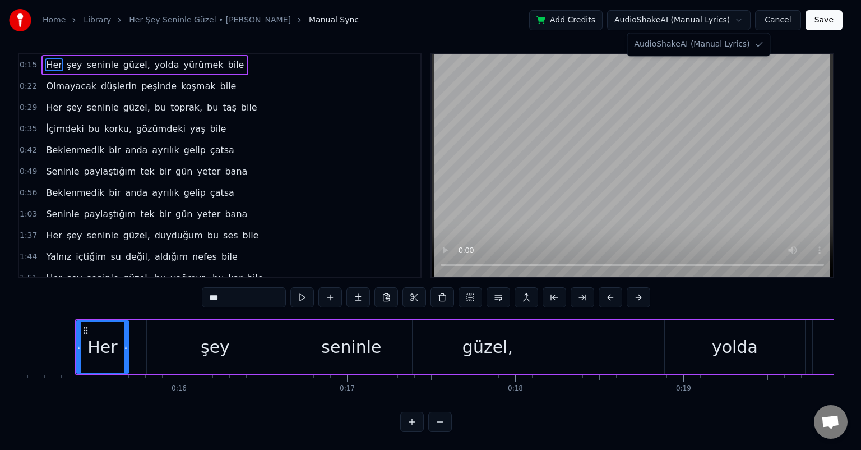
click at [788, 18] on html "Home Library Her Şey Seninle Güzel • [PERSON_NAME] Manual Sync Add Credits Audi…" at bounding box center [430, 222] width 861 height 455
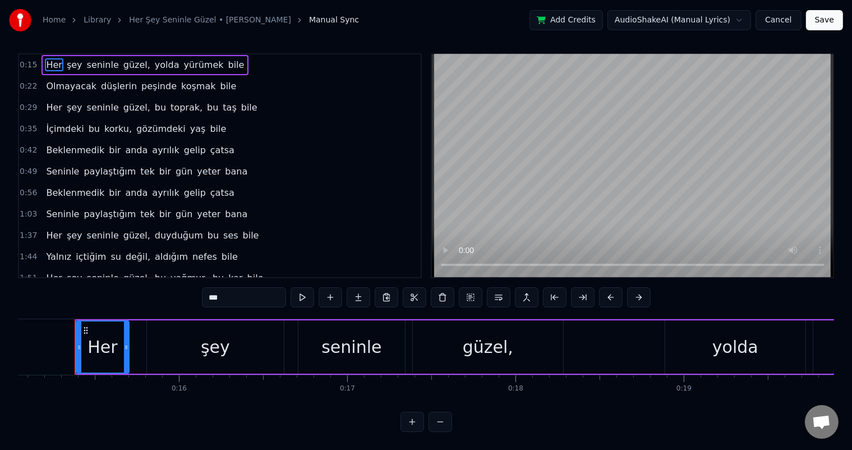
click at [92, 22] on link "Library" at bounding box center [97, 20] width 27 height 11
